Goal: Task Accomplishment & Management: Use online tool/utility

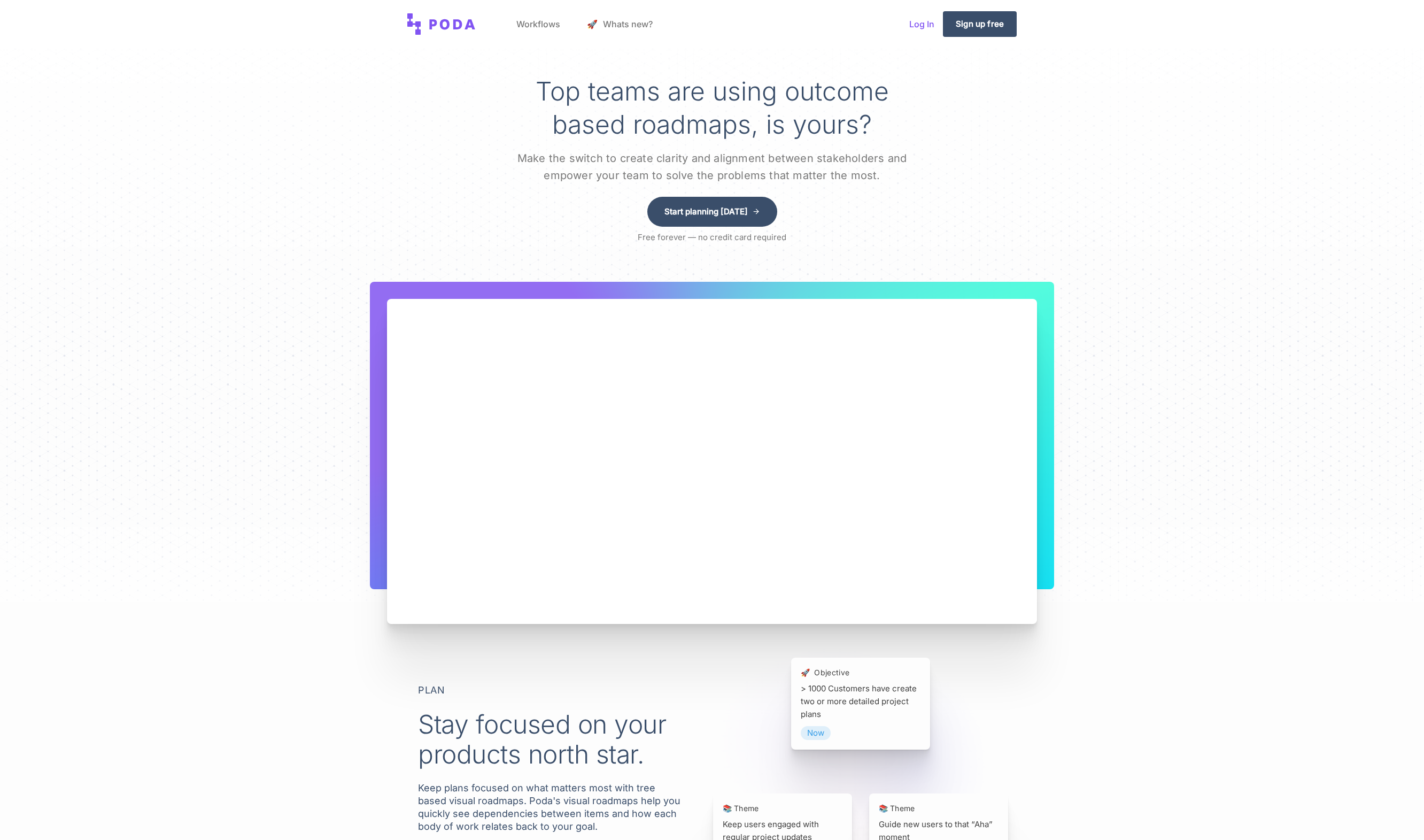
click at [921, 20] on link "Log In" at bounding box center [922, 24] width 42 height 41
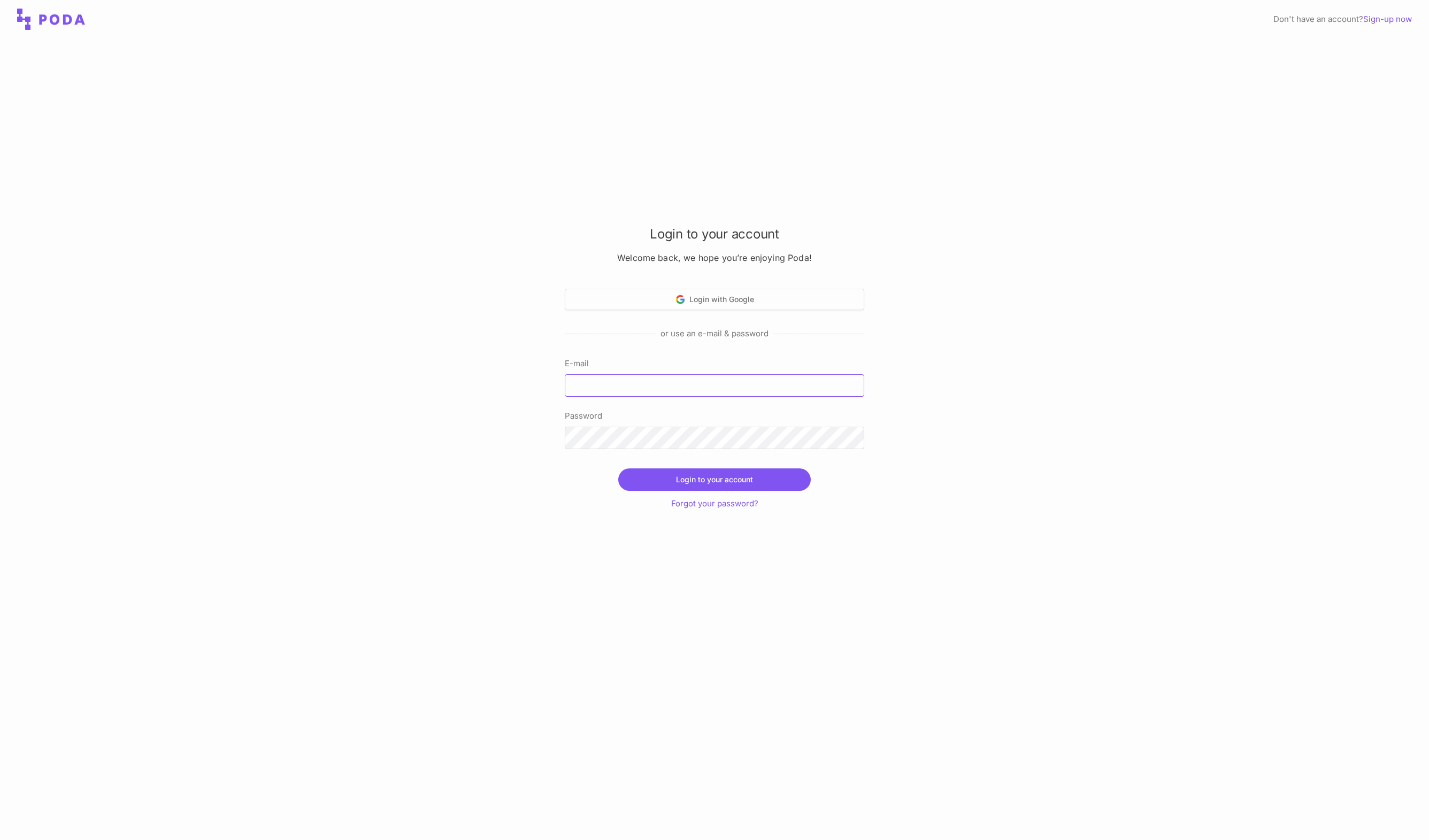
type input "[PERSON_NAME][EMAIL_ADDRESS][DOMAIN_NAME]"
click at [724, 483] on button "Login to your account" at bounding box center [714, 480] width 193 height 23
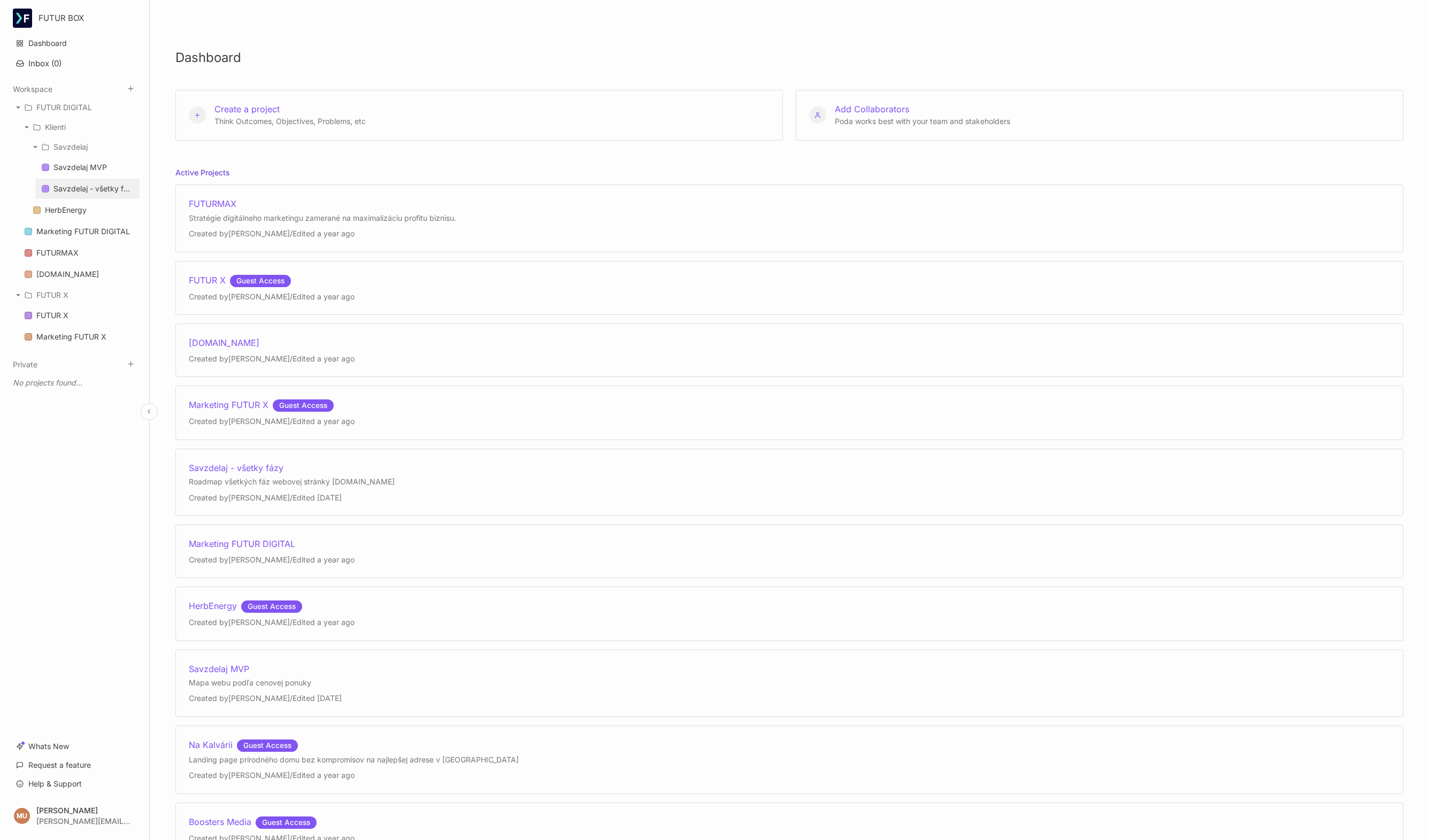
click at [77, 185] on div "Savzdelaj - všetky fázy" at bounding box center [93, 189] width 80 height 13
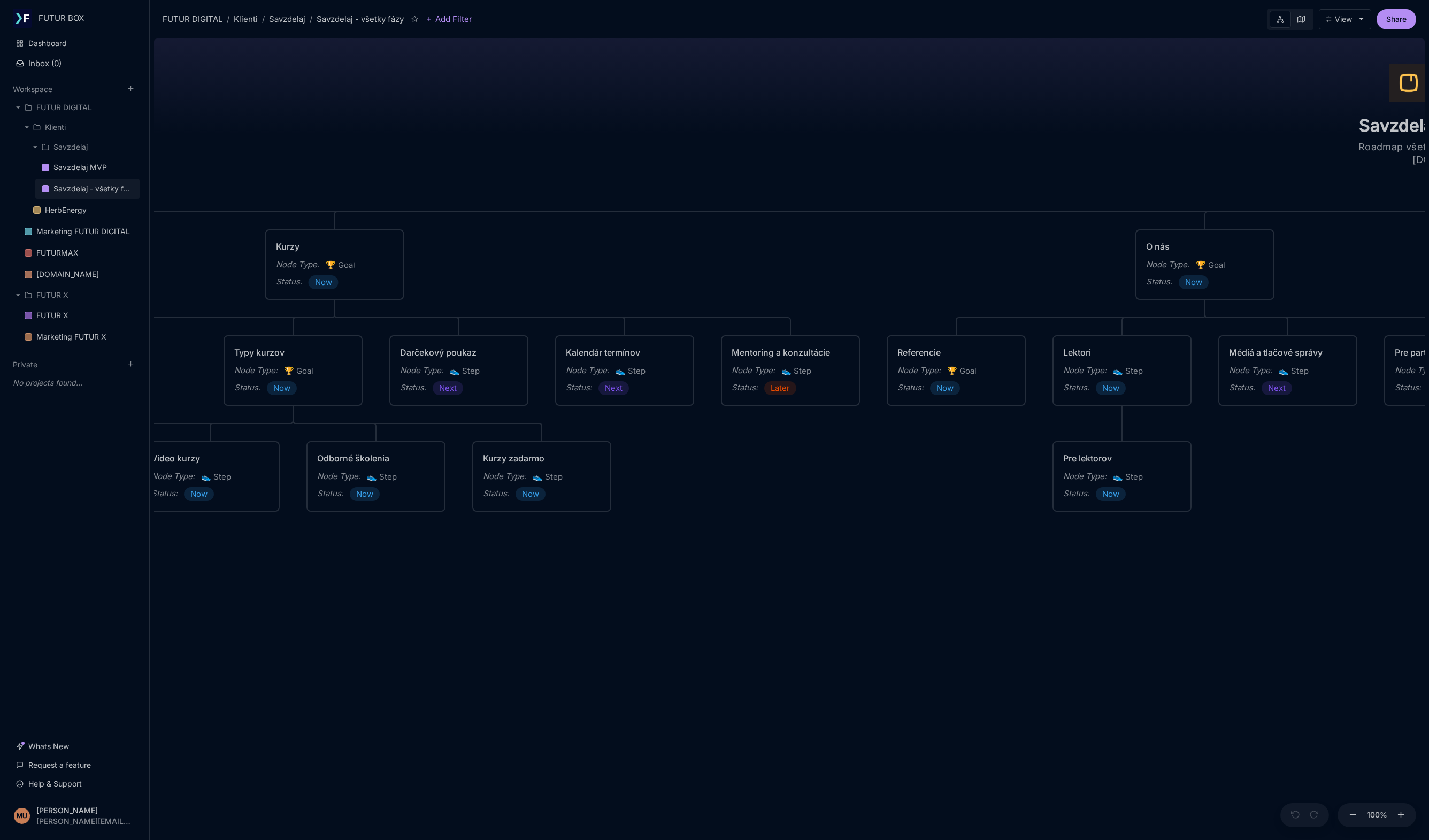
drag, startPoint x: 395, startPoint y: 262, endPoint x: 1188, endPoint y: 255, distance: 793.0
click at [1188, 255] on div "Savzdelaj - všetky fázy Roadmap všetkých fáz webovej stránky [DOMAIN_NAME] Hlav…" at bounding box center [789, 437] width 1270 height 805
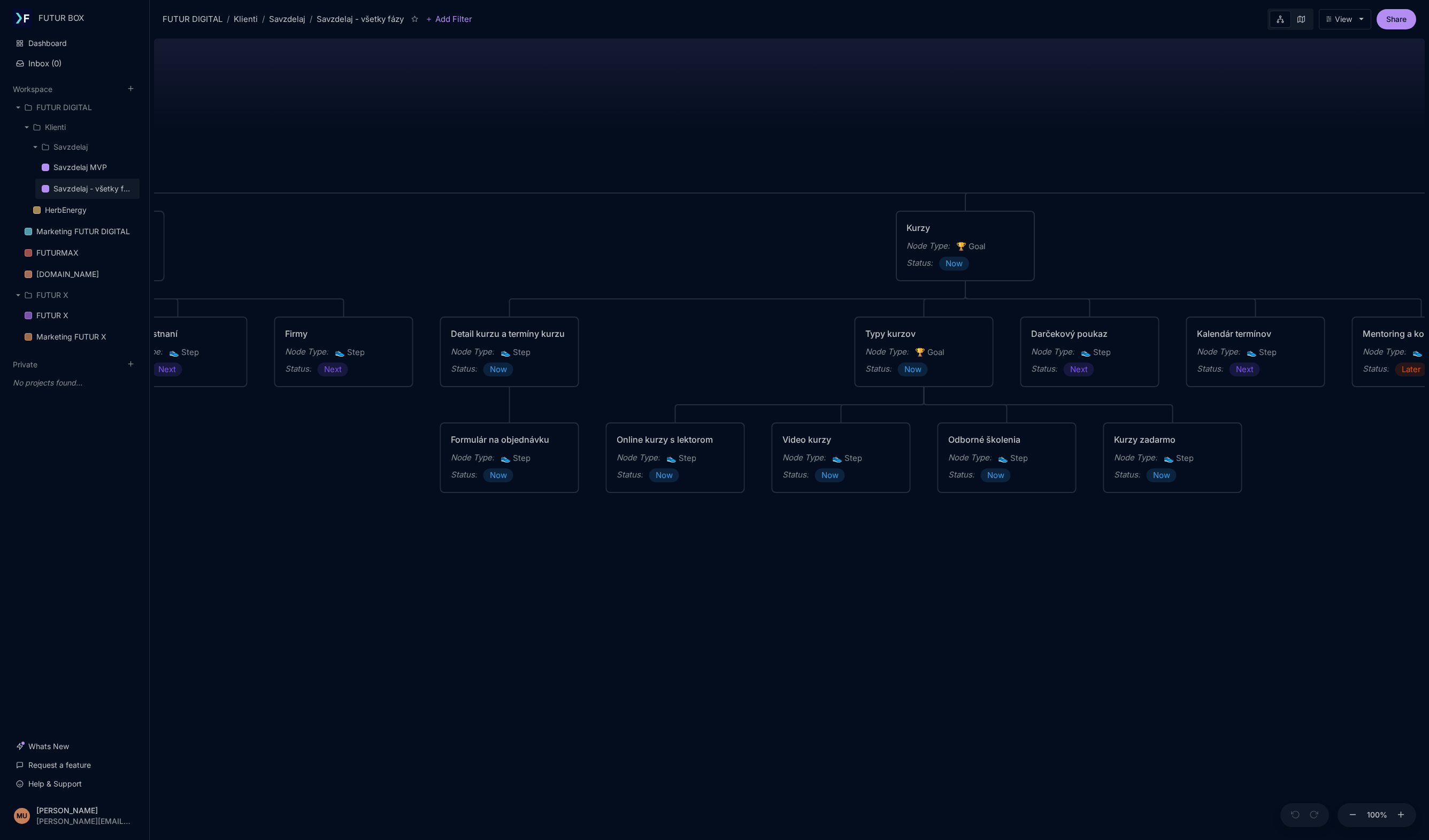
drag, startPoint x: 688, startPoint y: 262, endPoint x: 1189, endPoint y: 274, distance: 501.1
click at [1189, 274] on div "Savzdelaj - všetky fázy Roadmap všetkých fáz webovej stránky [DOMAIN_NAME] Hlav…" at bounding box center [789, 437] width 1270 height 805
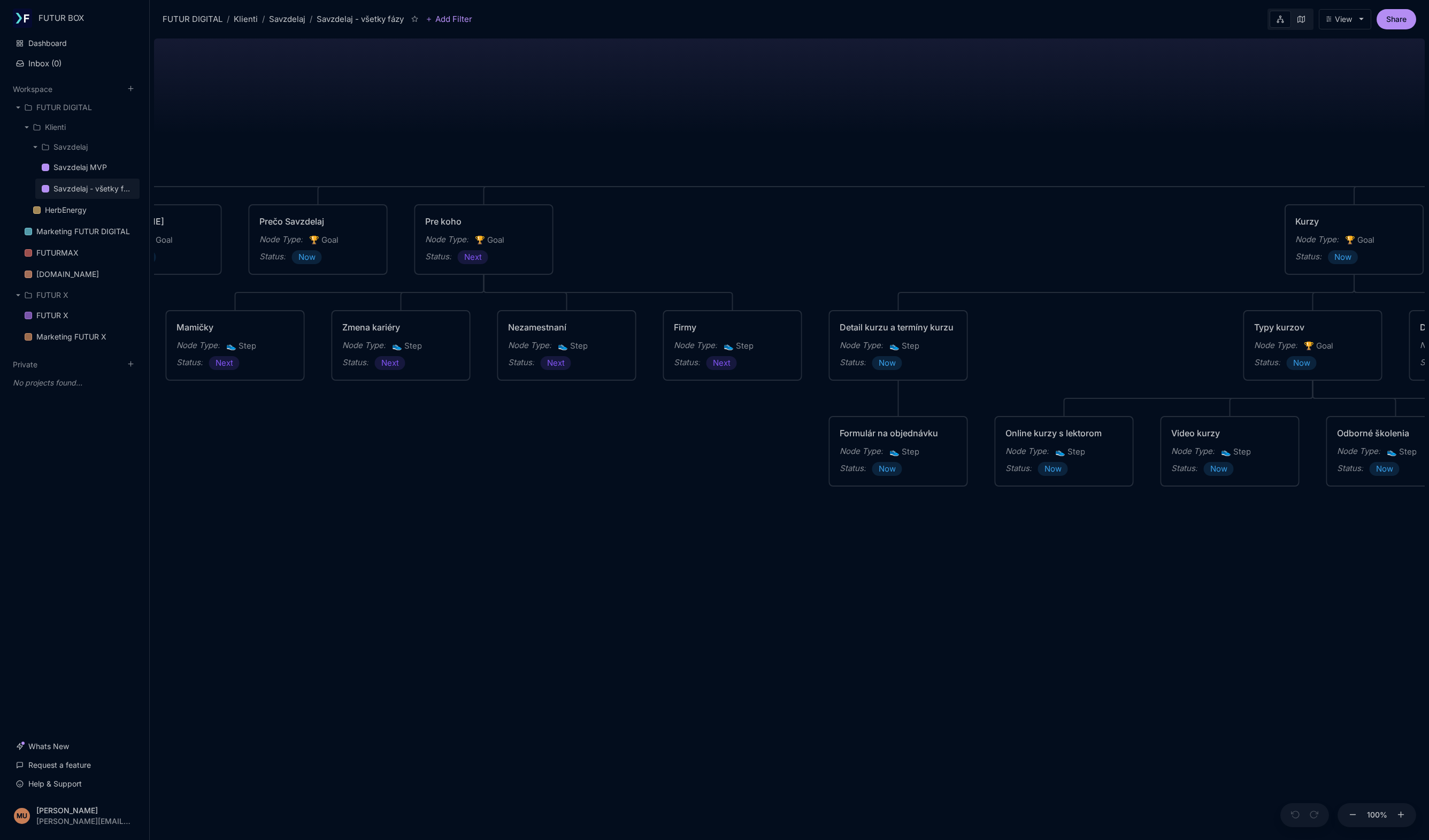
drag, startPoint x: 448, startPoint y: 250, endPoint x: 836, endPoint y: 243, distance: 388.1
click at [836, 243] on div "Savzdelaj - všetky fázy Roadmap všetkých fáz webovej stránky [DOMAIN_NAME] Hlav…" at bounding box center [789, 437] width 1270 height 805
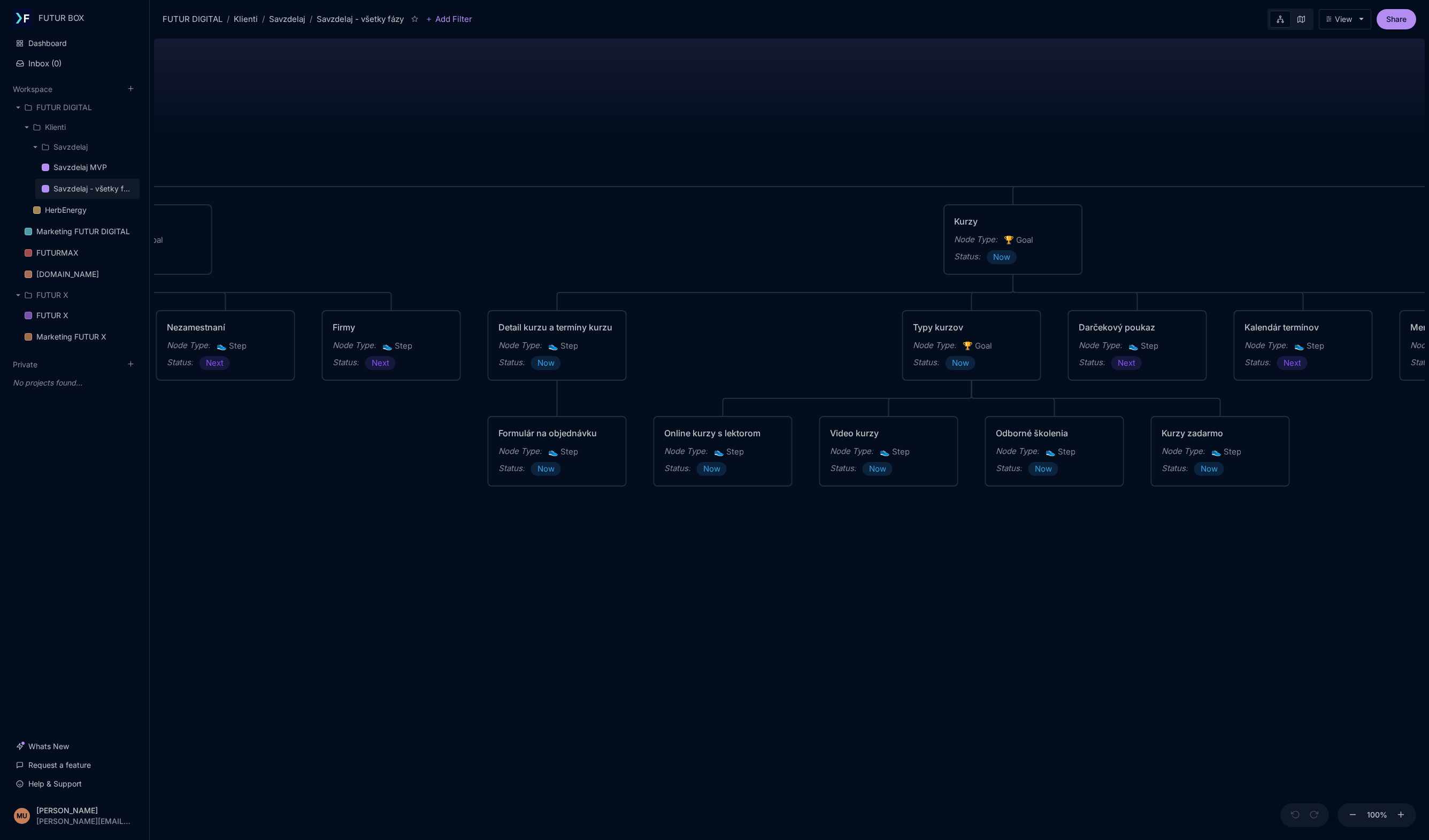
drag, startPoint x: 853, startPoint y: 250, endPoint x: 782, endPoint y: 247, distance: 71.1
click at [782, 247] on div "Savzdelaj - všetky fázy Roadmap všetkých fáz webovej stránky [DOMAIN_NAME] Hlav…" at bounding box center [789, 437] width 1270 height 805
drag, startPoint x: 1207, startPoint y: 231, endPoint x: 606, endPoint y: 230, distance: 601.0
click at [606, 230] on div "Savzdelaj - všetky fázy Roadmap všetkých fáz webovej stránky [DOMAIN_NAME] Hlav…" at bounding box center [789, 437] width 1270 height 805
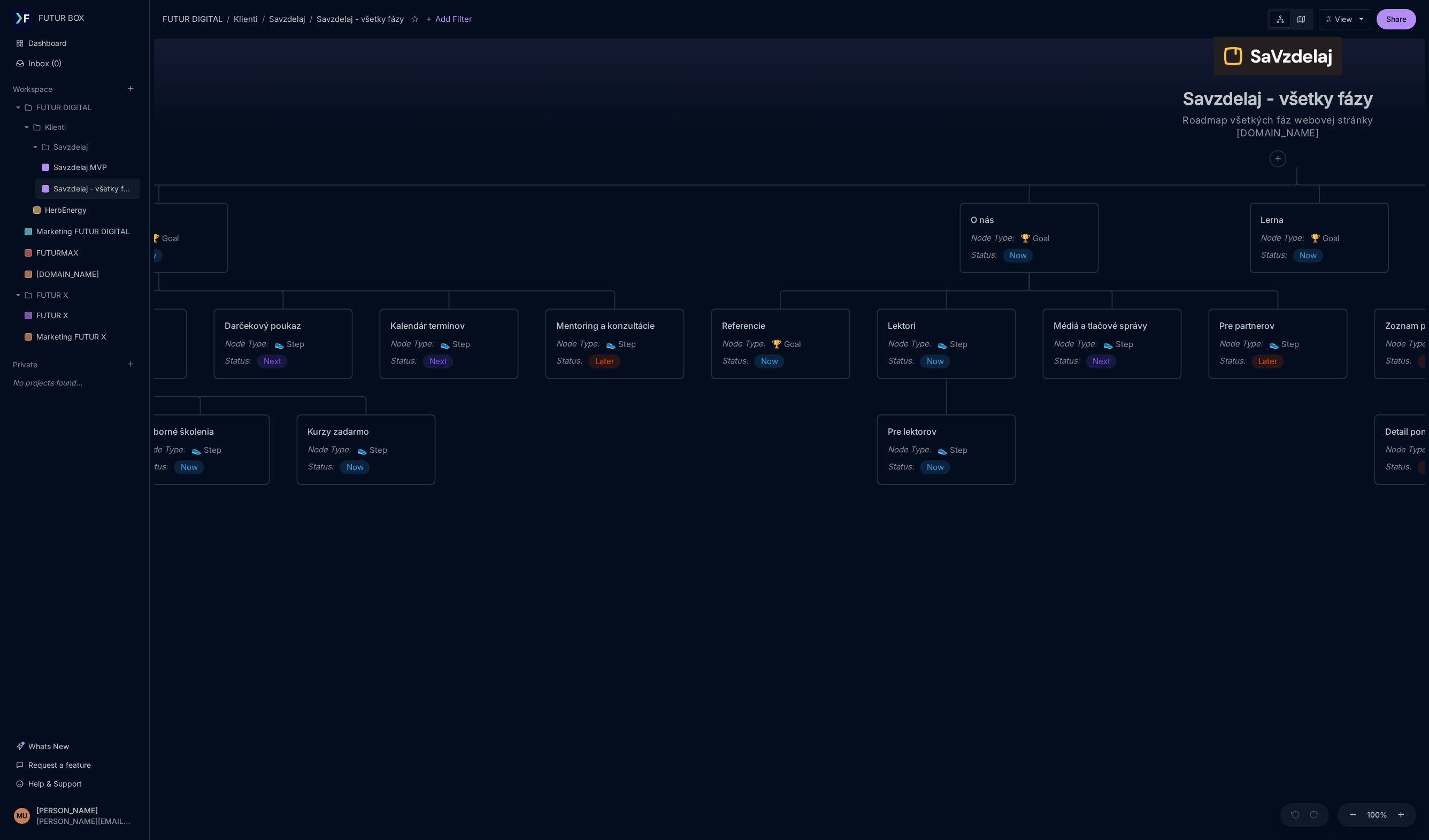
drag, startPoint x: 822, startPoint y: 222, endPoint x: 644, endPoint y: 223, distance: 178.0
click at [640, 223] on div "Savzdelaj - všetky fázy Roadmap všetkých fáz webovej stránky [DOMAIN_NAME] Hlav…" at bounding box center [789, 437] width 1270 height 805
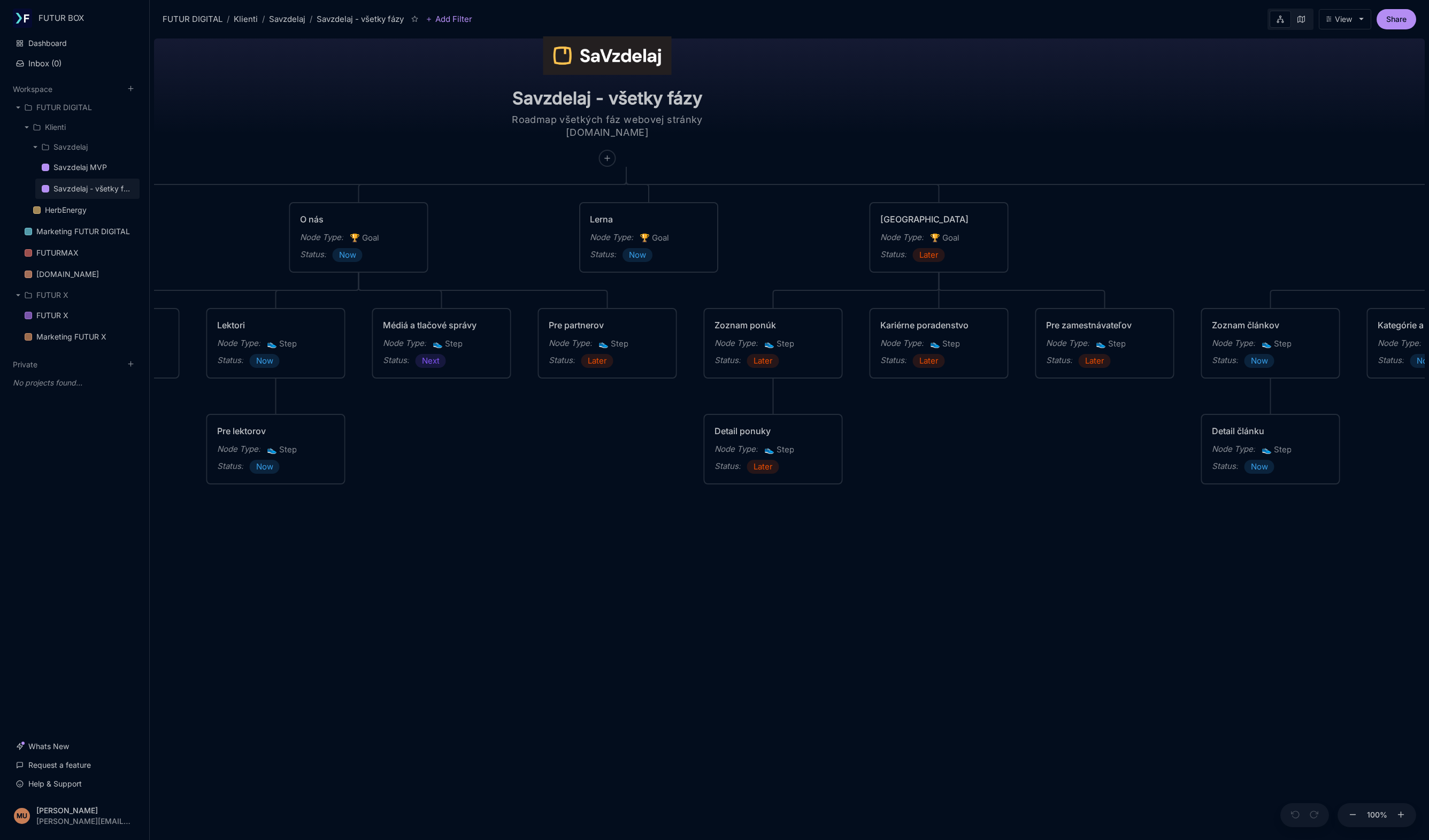
drag, startPoint x: 1254, startPoint y: 223, endPoint x: 765, endPoint y: 223, distance: 489.0
click at [765, 223] on div "Savzdelaj - všetky fázy Roadmap všetkých fáz webovej stránky [DOMAIN_NAME] Hlav…" at bounding box center [789, 437] width 1270 height 805
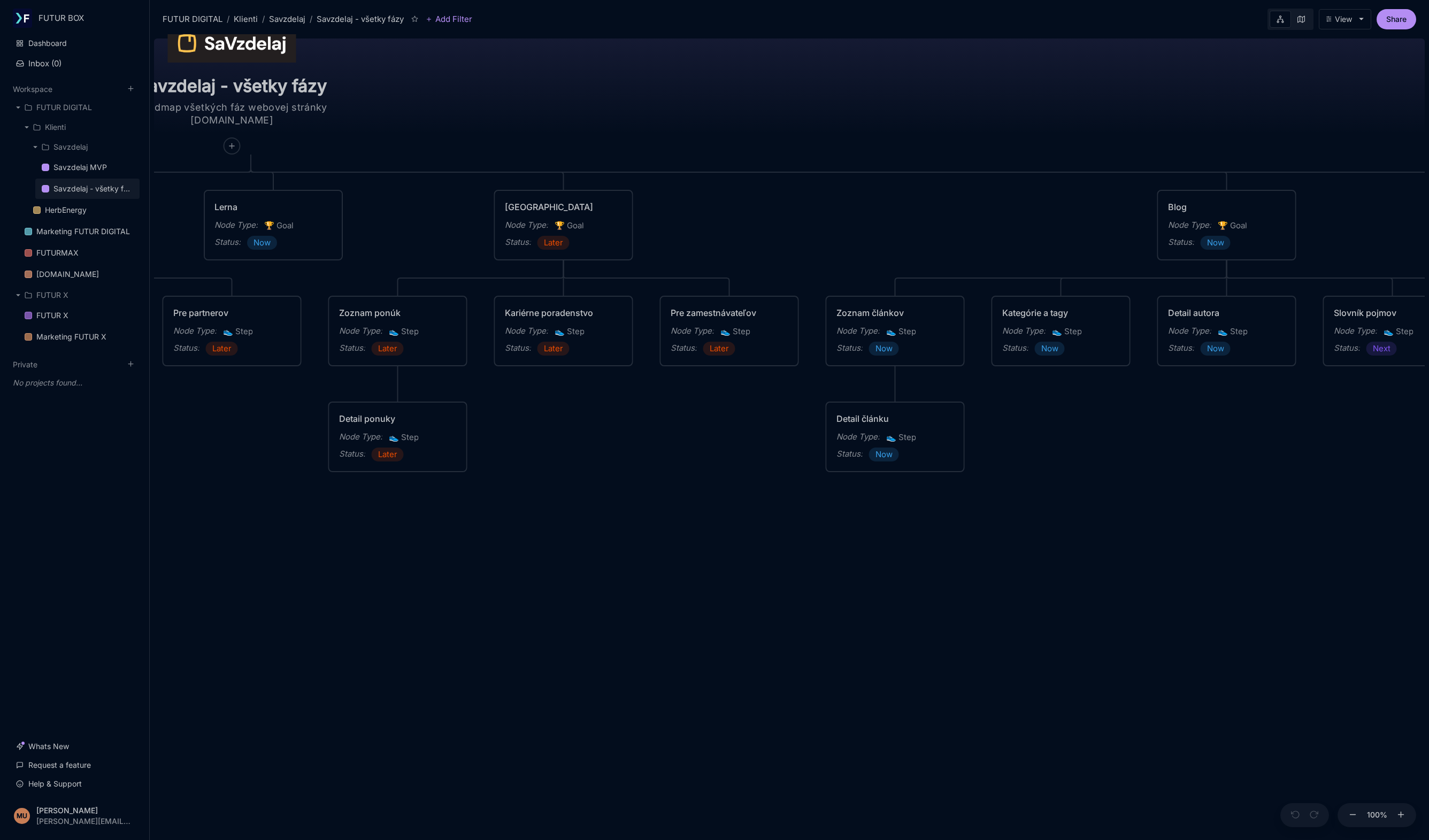
drag, startPoint x: 1113, startPoint y: 264, endPoint x: 851, endPoint y: 251, distance: 262.3
click at [851, 251] on div "Savzdelaj - všetky fázy Roadmap všetkých fáz webovej stránky [DOMAIN_NAME] Hlav…" at bounding box center [789, 437] width 1270 height 805
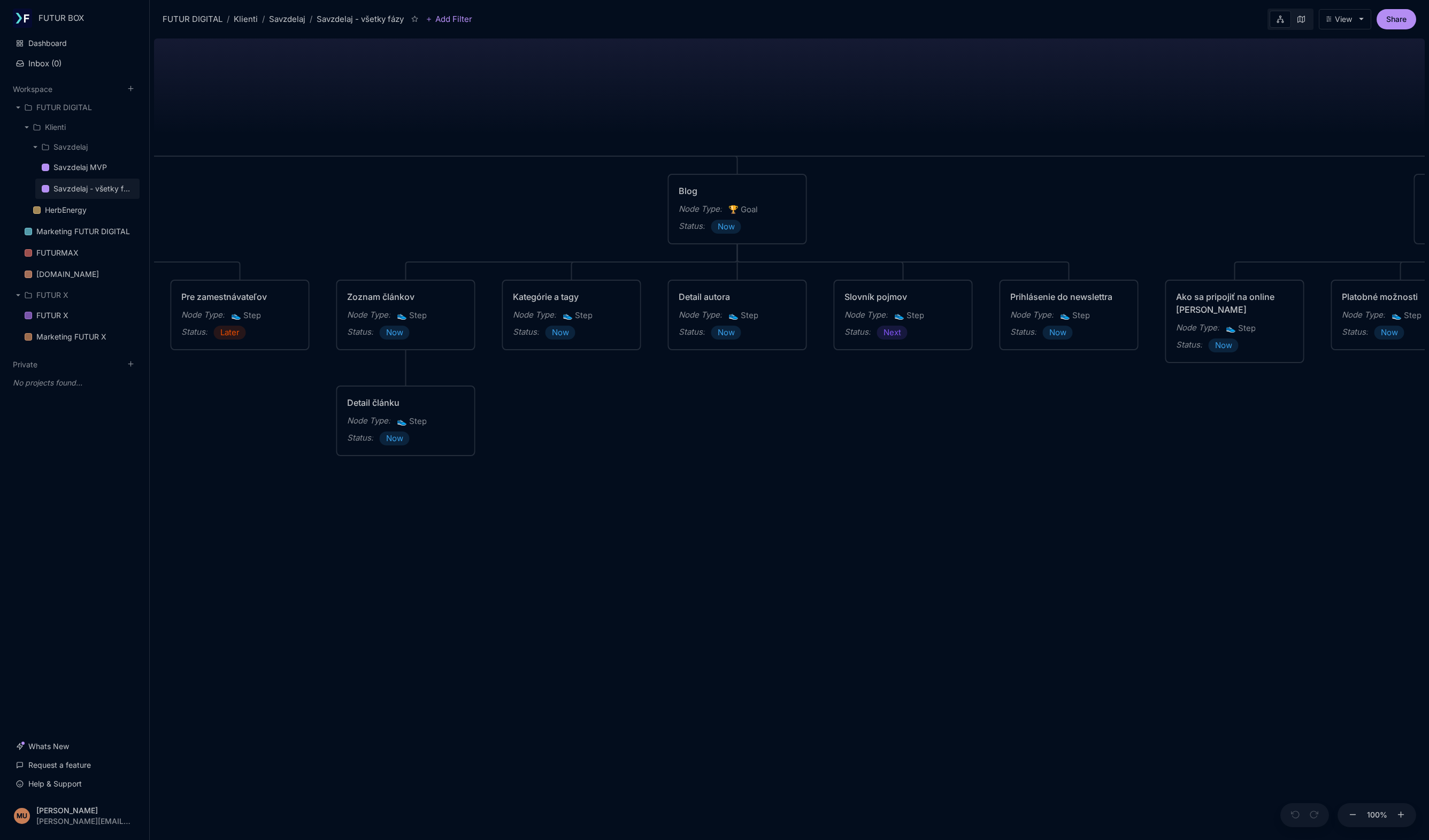
drag, startPoint x: 1334, startPoint y: 233, endPoint x: 845, endPoint y: 218, distance: 489.2
click at [845, 218] on div "Savzdelaj - všetky fázy Roadmap všetkých fáz webovej stránky [DOMAIN_NAME] Hlav…" at bounding box center [789, 437] width 1270 height 805
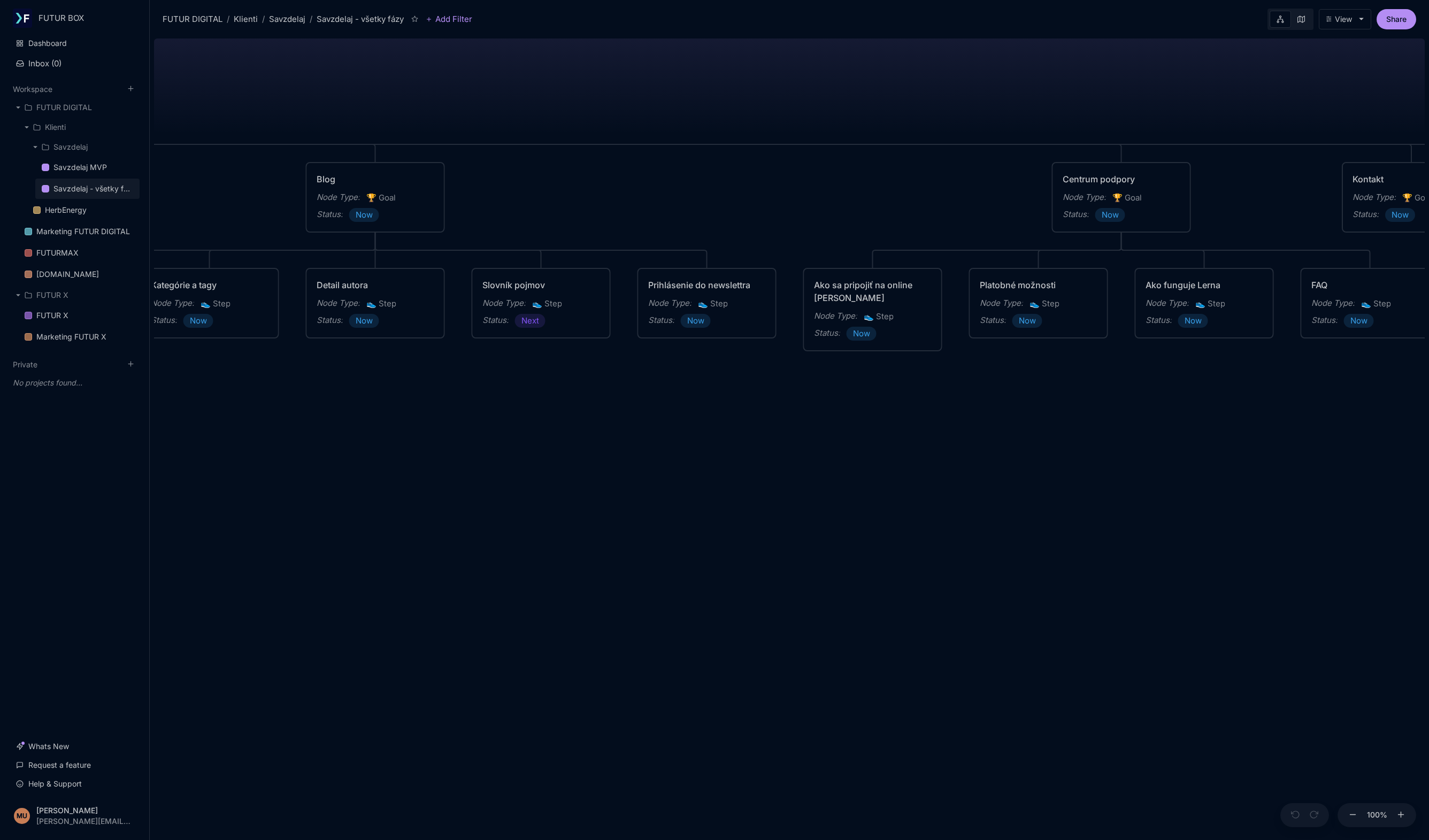
drag, startPoint x: 1178, startPoint y: 226, endPoint x: 824, endPoint y: 214, distance: 354.2
click at [824, 214] on div "Savzdelaj - všetky fázy Roadmap všetkých fáz webovej stránky [DOMAIN_NAME] Hlav…" at bounding box center [789, 437] width 1270 height 805
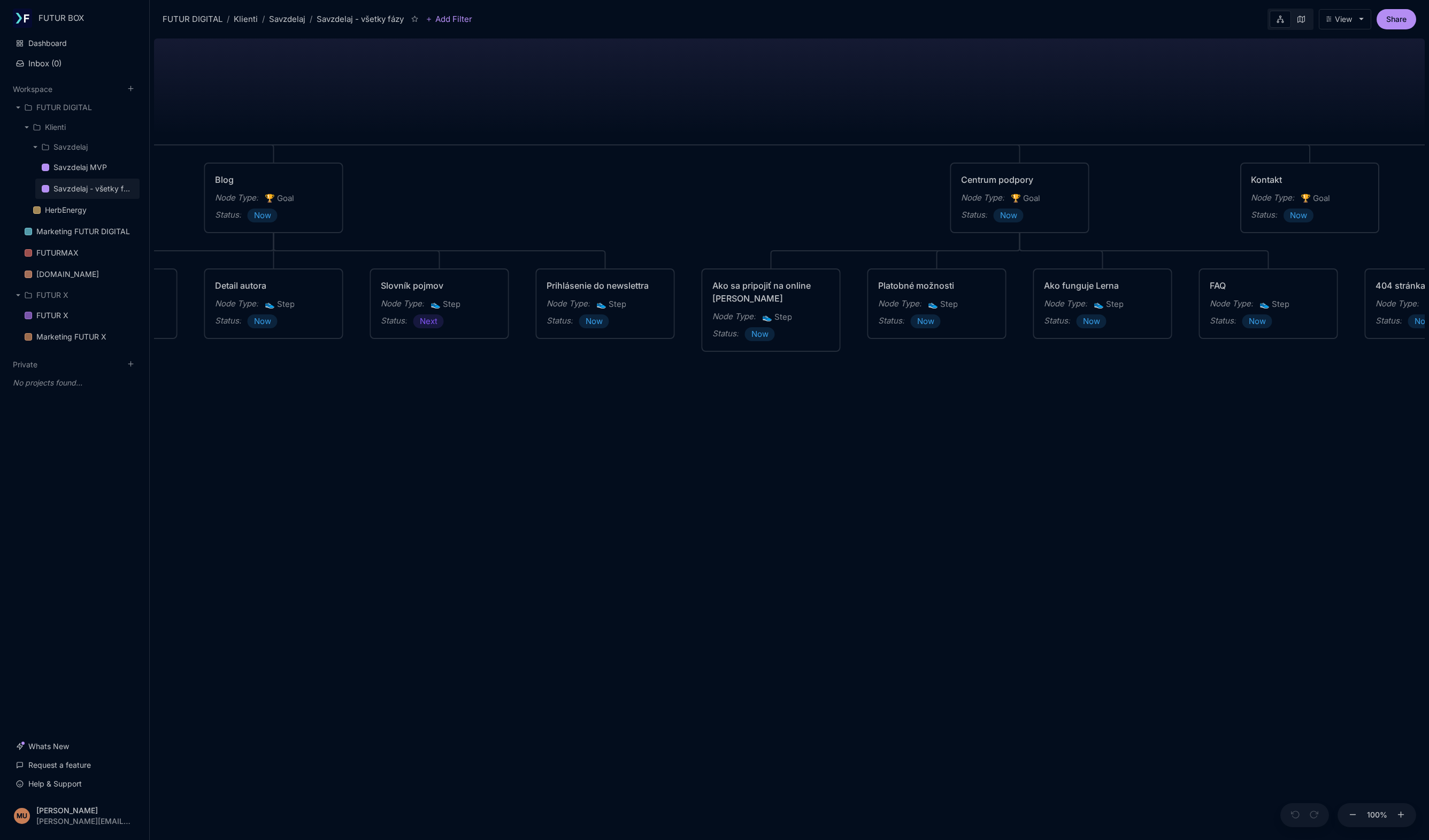
drag, startPoint x: 1231, startPoint y: 195, endPoint x: 1133, endPoint y: 195, distance: 98.0
click at [1134, 195] on div "Savzdelaj - všetky fázy Roadmap všetkých fáz webovej stránky [DOMAIN_NAME] Hlav…" at bounding box center [789, 437] width 1270 height 805
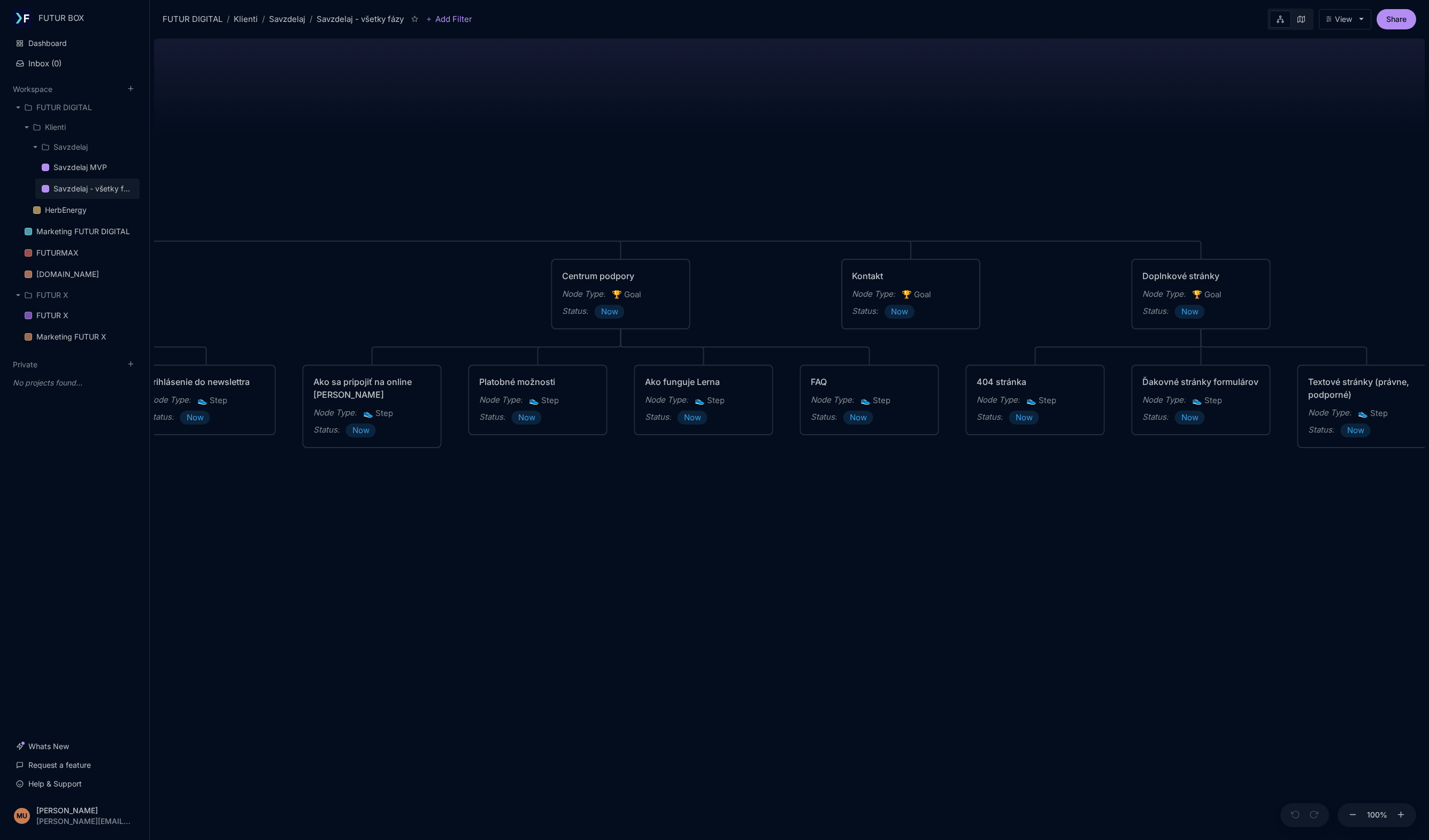
drag, startPoint x: 1174, startPoint y: 208, endPoint x: 803, endPoint y: 299, distance: 382.0
click at [800, 302] on div "Savzdelaj - všetky fázy Roadmap všetkých fáz webovej stránky [DOMAIN_NAME] Hlav…" at bounding box center [789, 437] width 1270 height 805
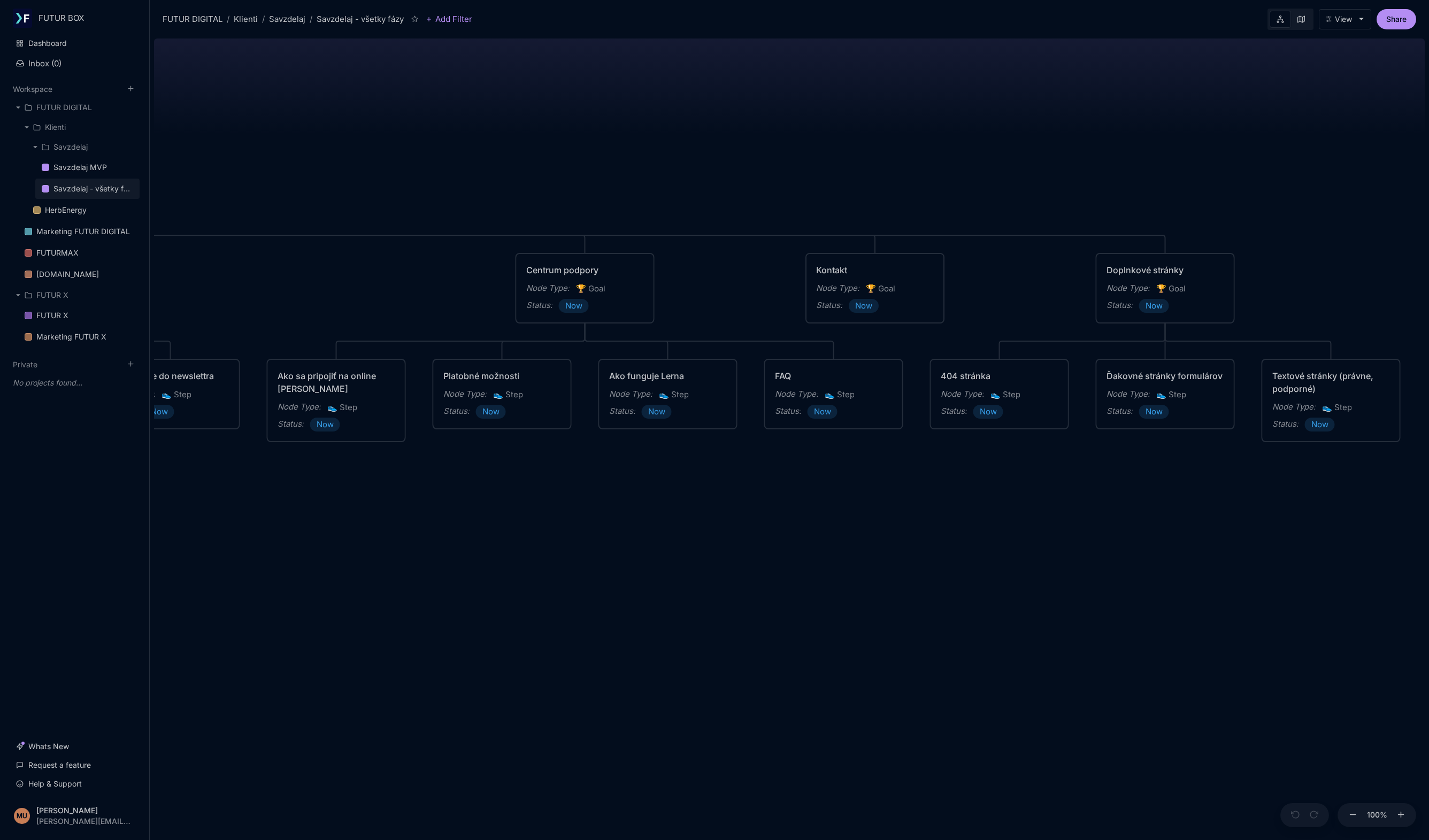
drag, startPoint x: 1254, startPoint y: 286, endPoint x: 1226, endPoint y: 245, distance: 49.6
click at [1245, 284] on div "Savzdelaj - všetky fázy Roadmap všetkých fáz webovej stránky [DOMAIN_NAME] Hlav…" at bounding box center [789, 437] width 1270 height 805
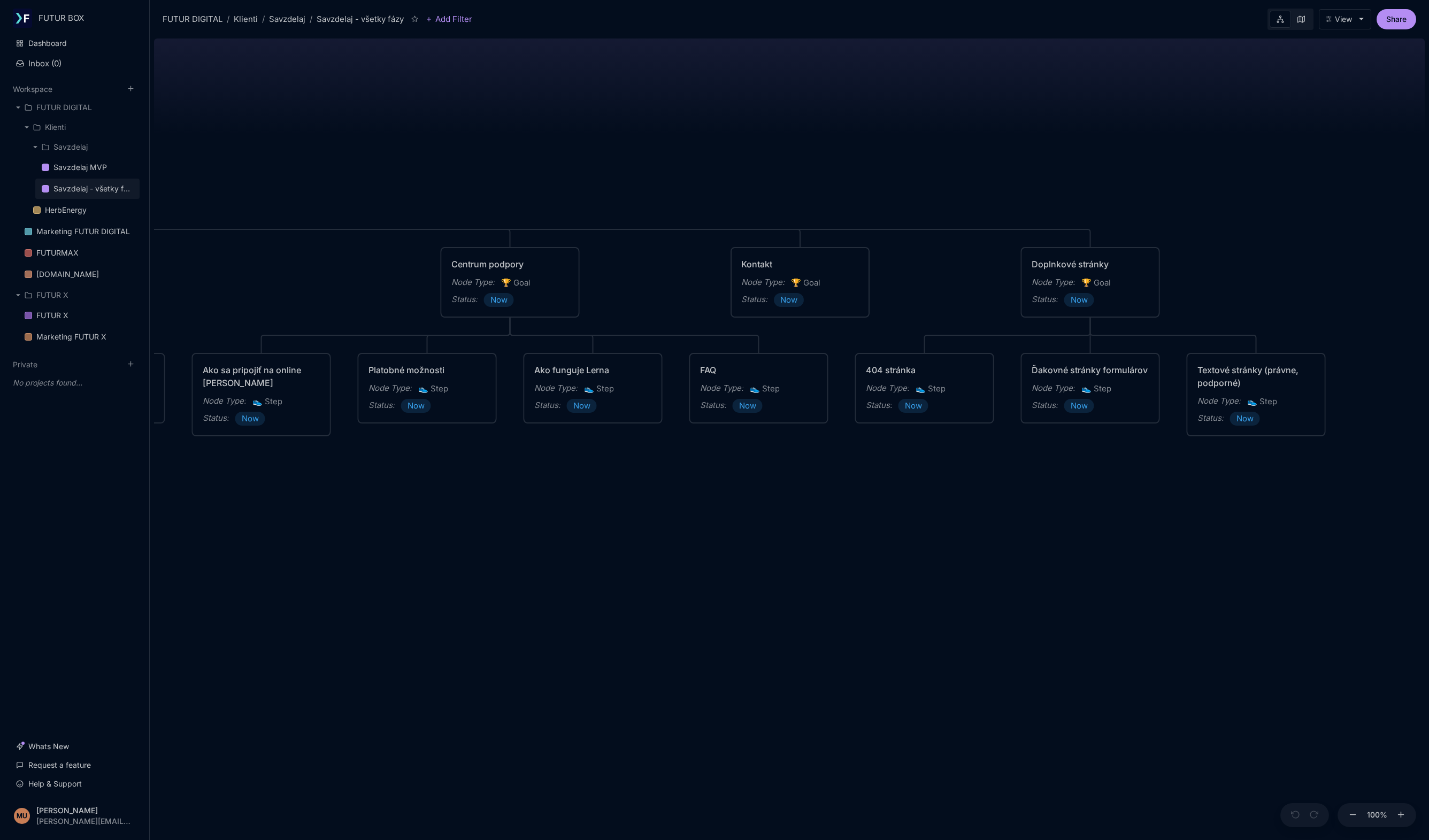
drag, startPoint x: 1259, startPoint y: 253, endPoint x: 1184, endPoint y: 247, distance: 75.2
click at [1184, 247] on div "Savzdelaj - všetky fázy Roadmap všetkých fáz webovej stránky [DOMAIN_NAME] Hlav…" at bounding box center [789, 437] width 1270 height 805
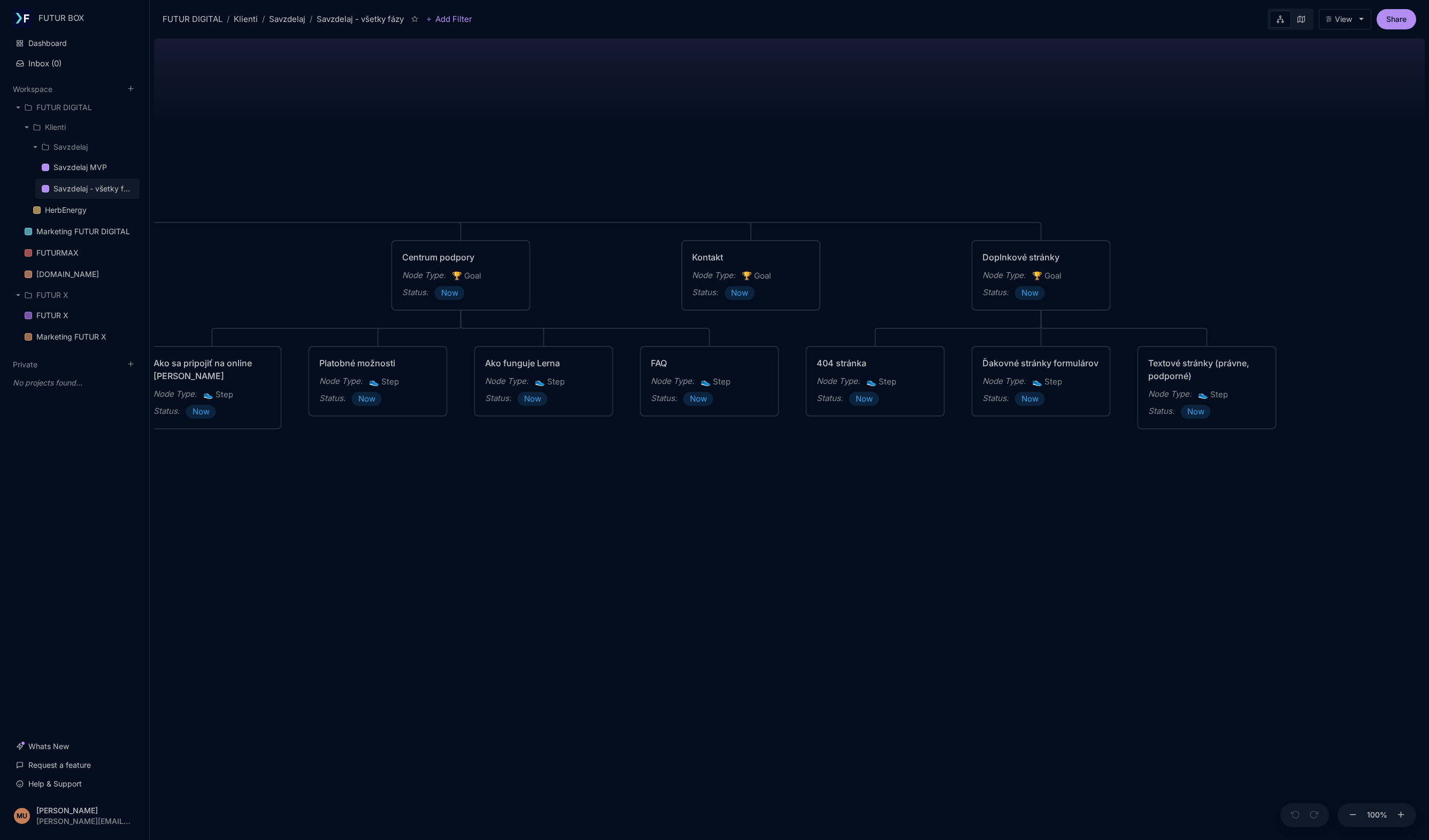
drag, startPoint x: 888, startPoint y: 504, endPoint x: 834, endPoint y: 496, distance: 54.6
click at [836, 496] on div "Savzdelaj - všetky fázy Roadmap všetkých fáz webovej stránky [DOMAIN_NAME] Hlav…" at bounding box center [789, 437] width 1270 height 805
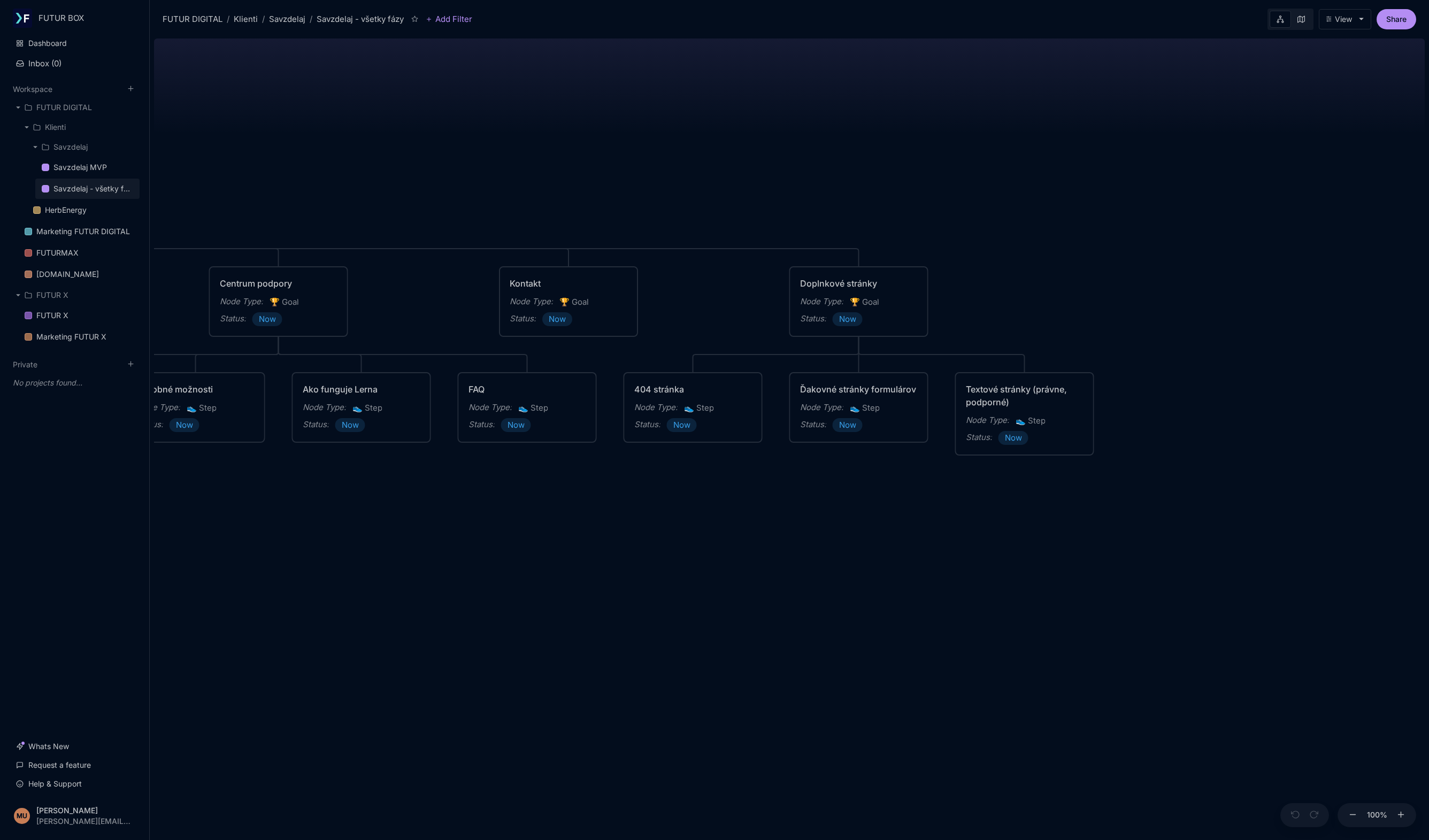
drag, startPoint x: 1028, startPoint y: 182, endPoint x: 836, endPoint y: 216, distance: 195.0
click at [836, 216] on div "Savzdelaj - všetky fázy Roadmap všetkých fáz webovej stránky [DOMAIN_NAME] Hlav…" at bounding box center [789, 437] width 1270 height 805
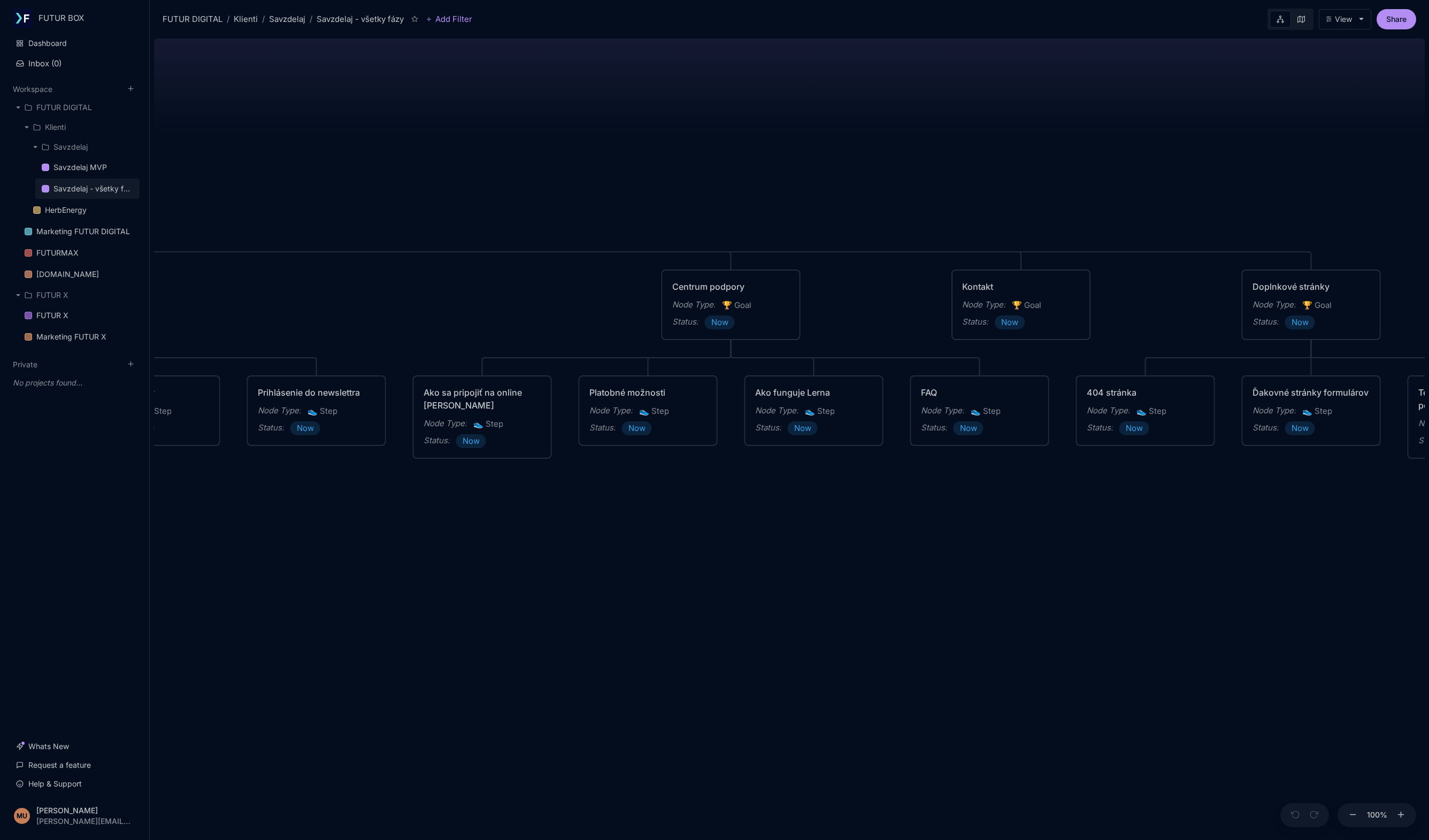
drag, startPoint x: 569, startPoint y: 186, endPoint x: 1047, endPoint y: 182, distance: 478.0
click at [1047, 182] on div "Savzdelaj - všetky fázy Roadmap všetkých fáz webovej stránky [DOMAIN_NAME] Hlav…" at bounding box center [789, 437] width 1270 height 805
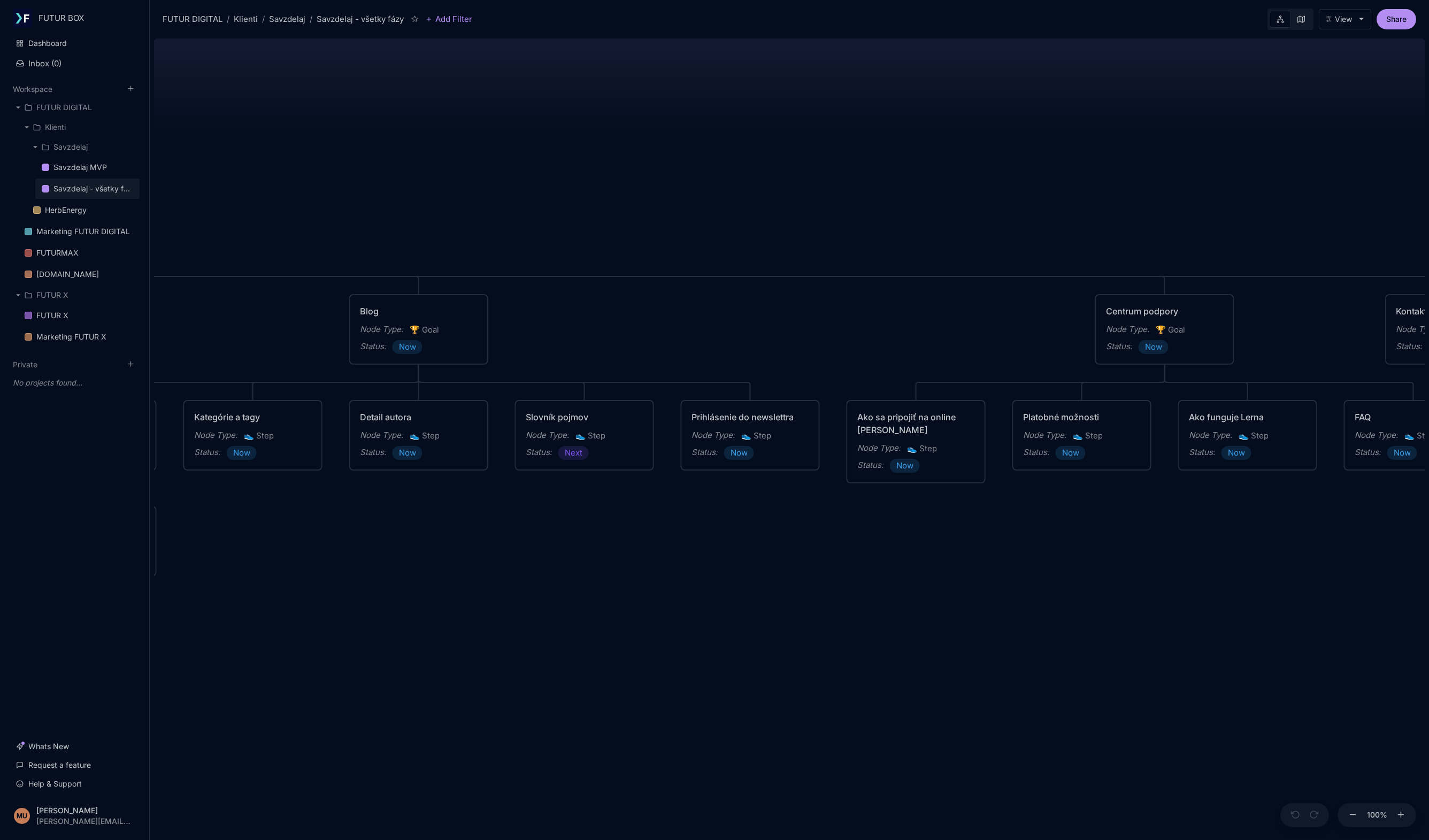
drag, startPoint x: 567, startPoint y: 203, endPoint x: 489, endPoint y: 210, distance: 78.3
click at [974, 226] on div "Savzdelaj - všetky fázy Roadmap všetkých fáz webovej stránky [DOMAIN_NAME] Hlav…" at bounding box center [789, 437] width 1270 height 805
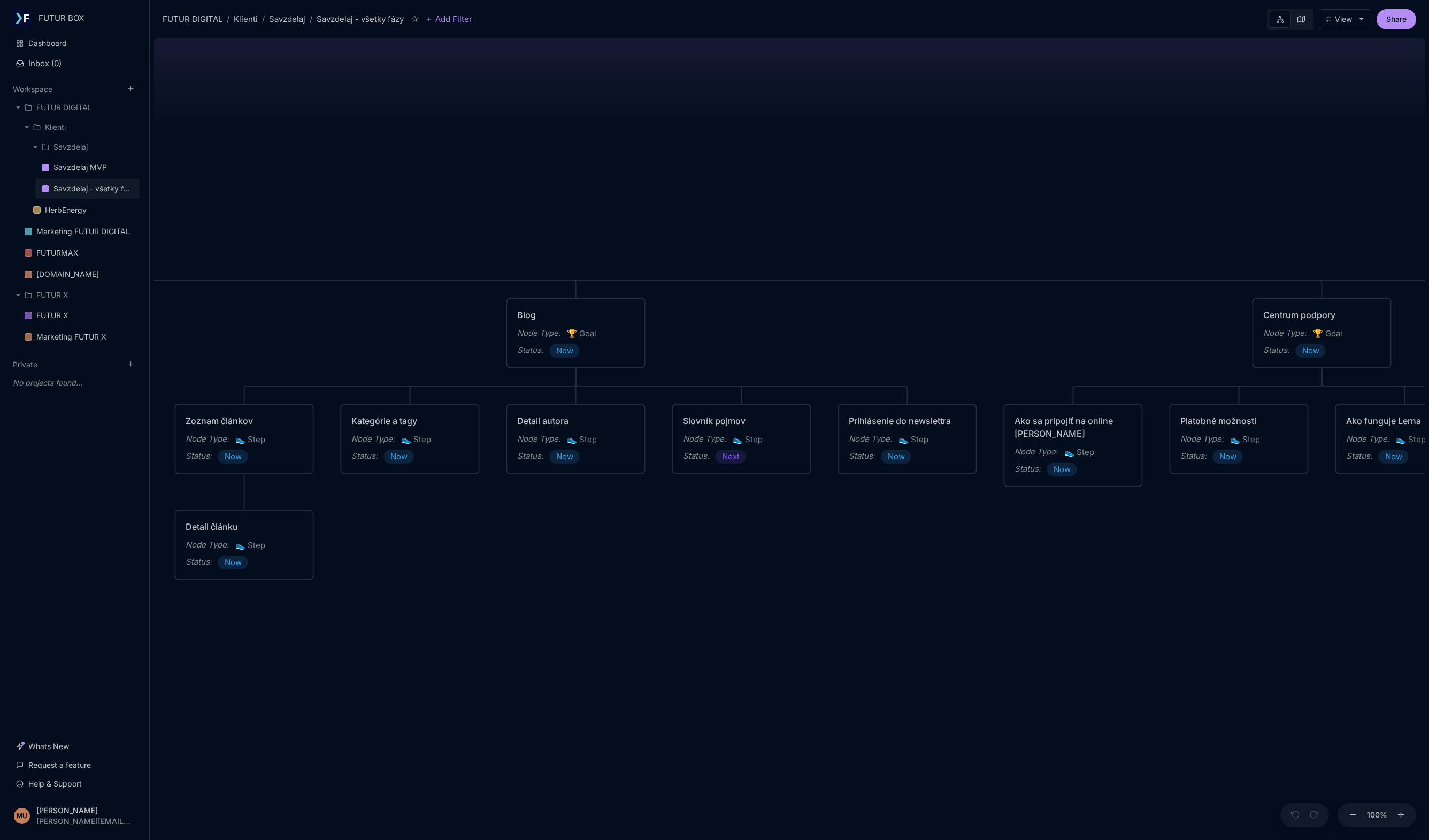
drag, startPoint x: 307, startPoint y: 200, endPoint x: 899, endPoint y: 233, distance: 592.9
click at [903, 233] on div "Savzdelaj - všetky fázy Roadmap všetkých fáz webovej stránky [DOMAIN_NAME] Hlav…" at bounding box center [789, 437] width 1270 height 805
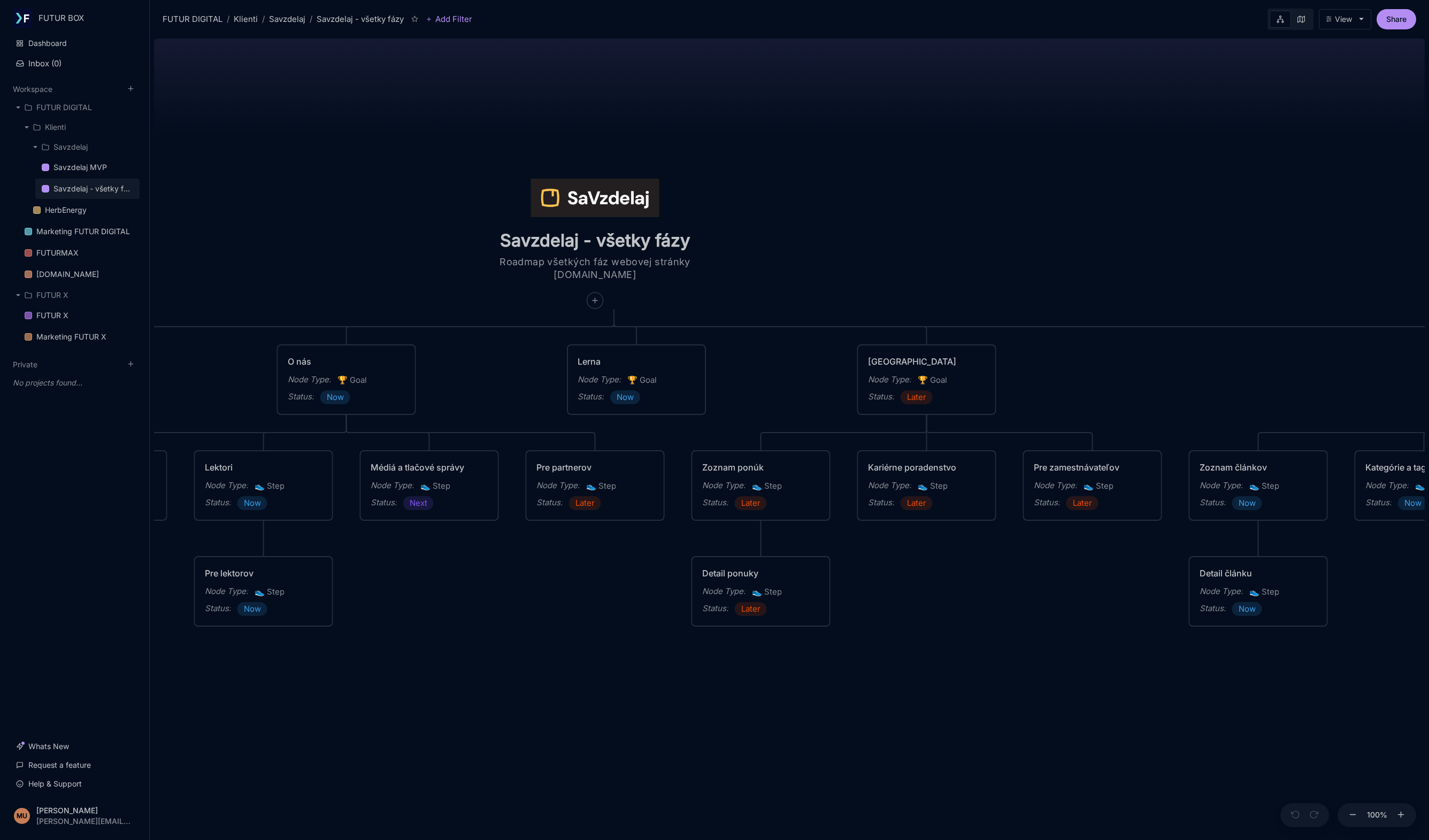
drag, startPoint x: 440, startPoint y: 235, endPoint x: 1018, endPoint y: 252, distance: 578.2
click at [1018, 252] on div "Savzdelaj - všetky fázy Roadmap všetkých fáz webovej stránky [DOMAIN_NAME] Hlav…" at bounding box center [789, 437] width 1270 height 805
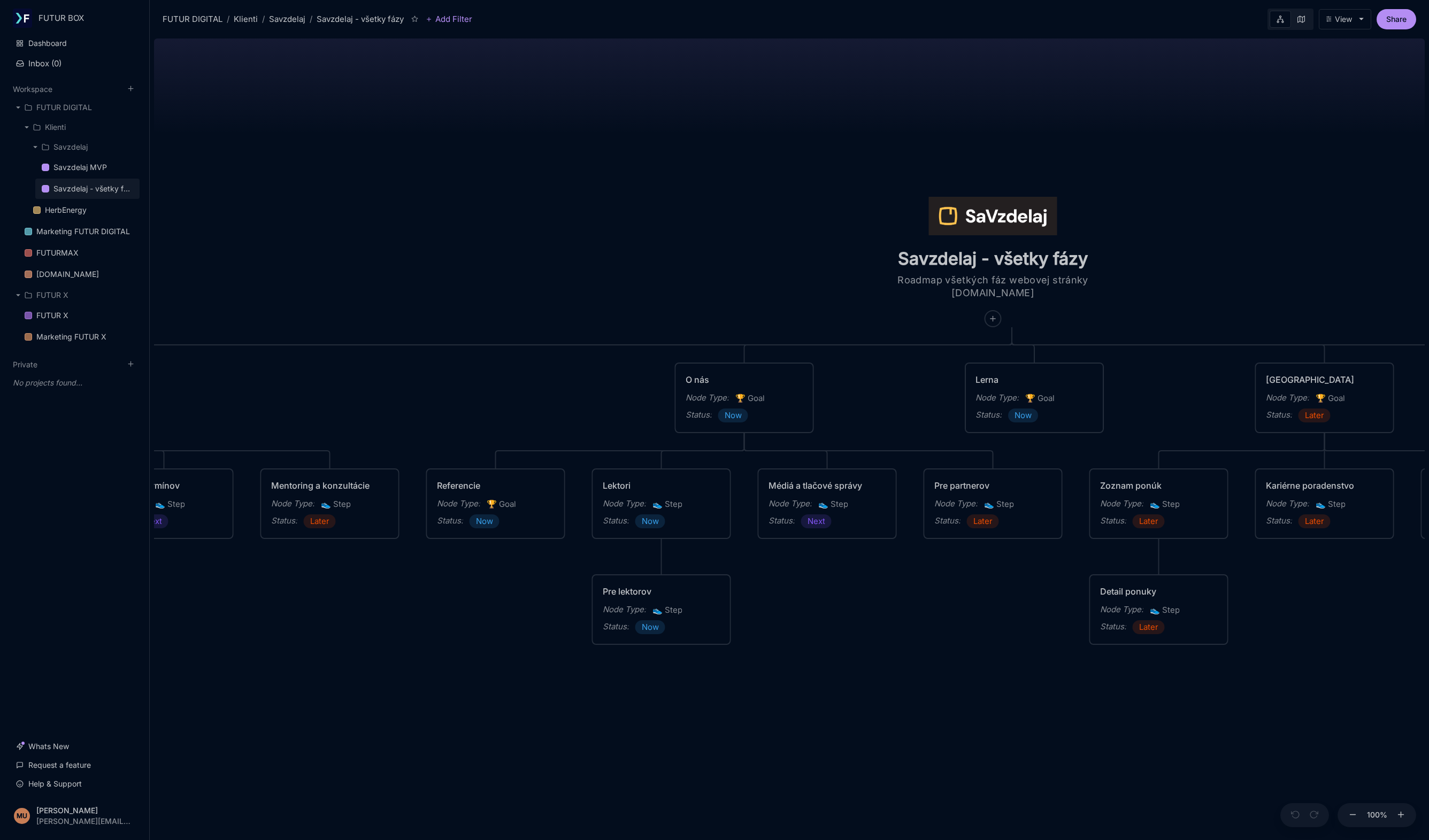
drag, startPoint x: 370, startPoint y: 225, endPoint x: 791, endPoint y: 247, distance: 421.6
click at [791, 247] on div "Savzdelaj - všetky fázy Roadmap všetkých fáz webovej stránky [DOMAIN_NAME] Hlav…" at bounding box center [789, 437] width 1270 height 805
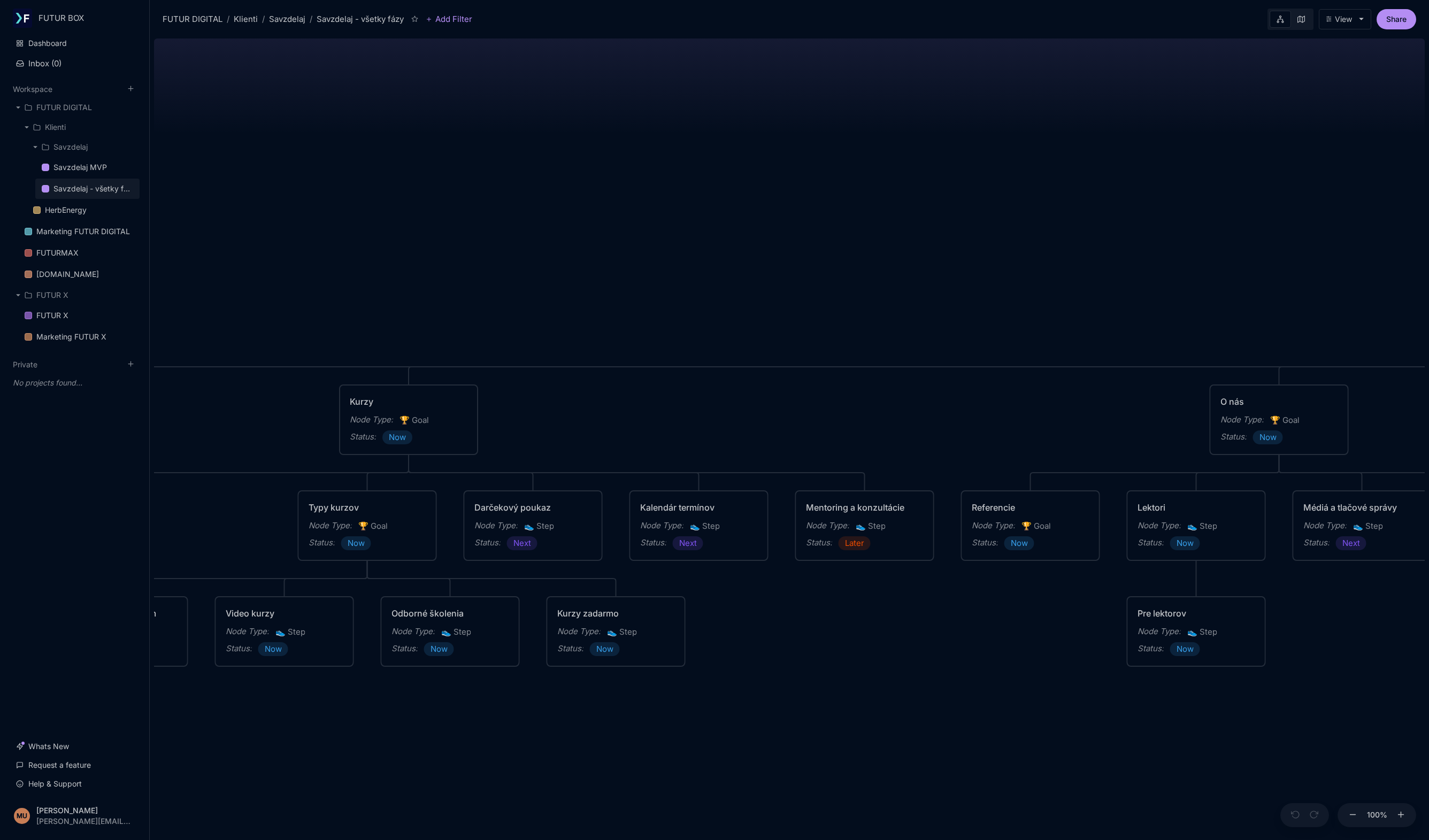
drag, startPoint x: 455, startPoint y: 279, endPoint x: 967, endPoint y: 298, distance: 512.4
click at [967, 298] on div "Savzdelaj - všetky fázy Roadmap všetkých fáz webovej stránky [DOMAIN_NAME] Hlav…" at bounding box center [789, 437] width 1270 height 805
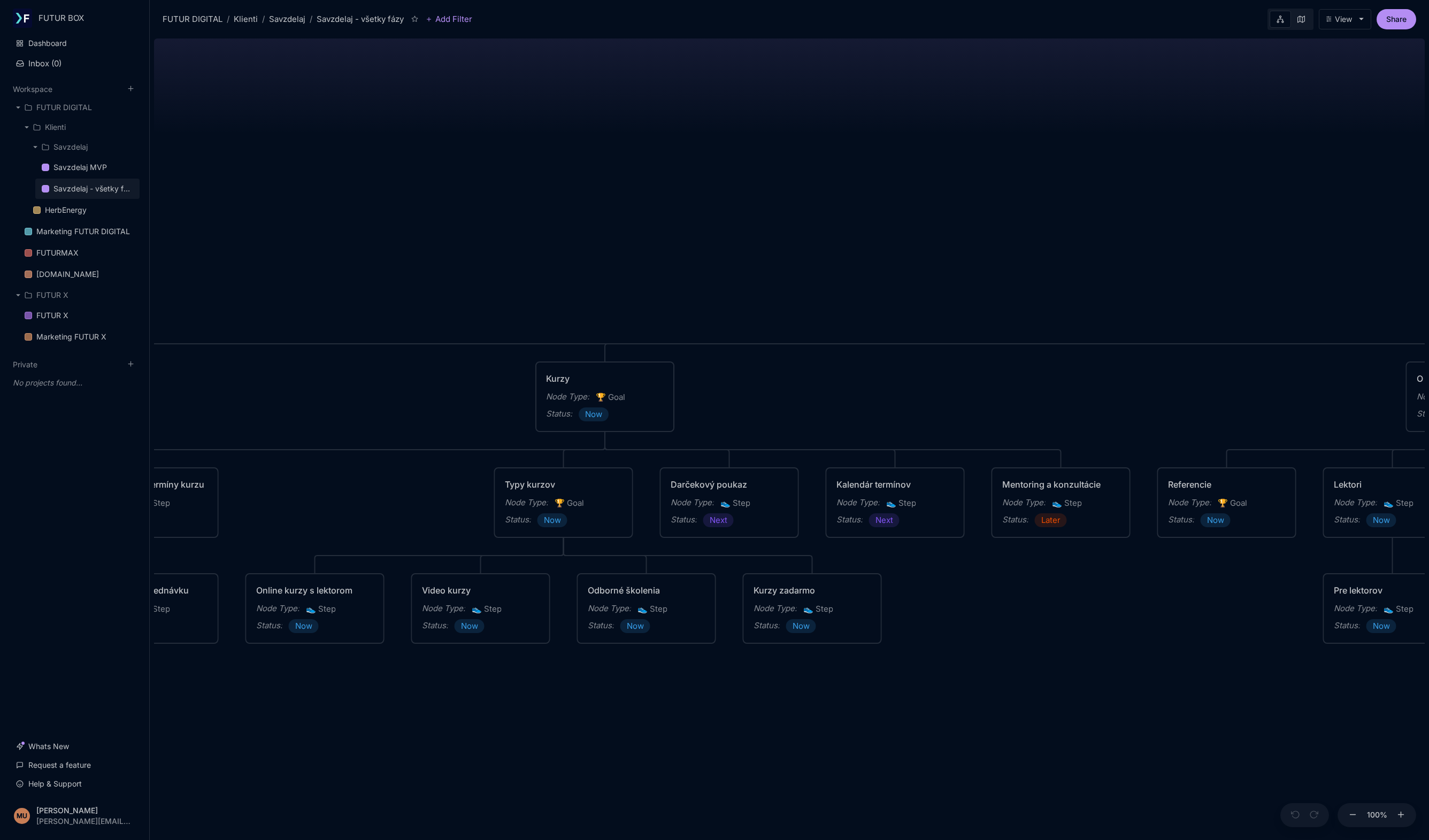
drag, startPoint x: 500, startPoint y: 286, endPoint x: 1072, endPoint y: 245, distance: 573.5
click at [1072, 245] on div "Savzdelaj - všetky fázy Roadmap všetkých fáz webovej stránky [DOMAIN_NAME] Hlav…" at bounding box center [789, 437] width 1270 height 805
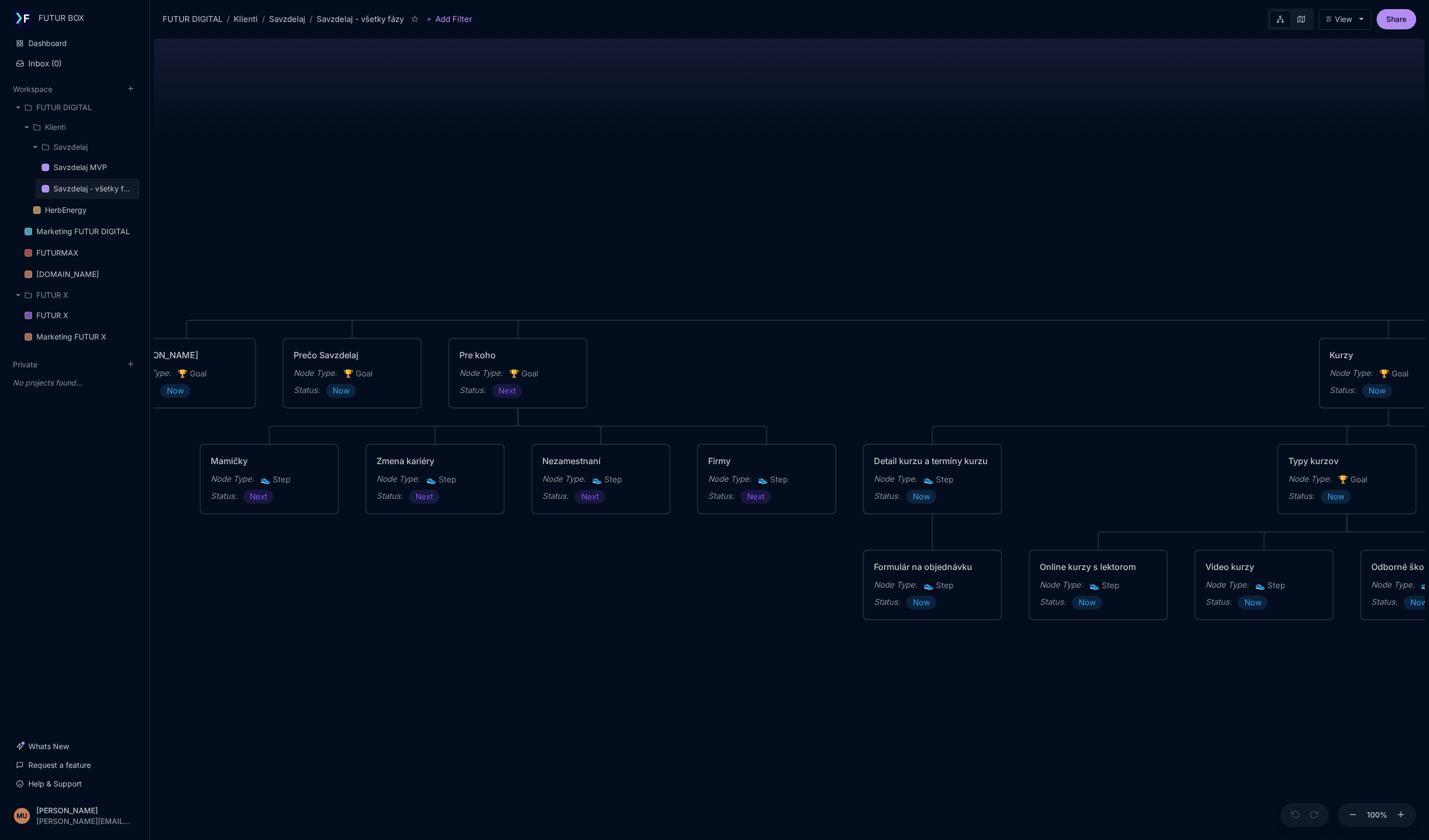
drag, startPoint x: 999, startPoint y: 247, endPoint x: 818, endPoint y: 261, distance: 181.5
click at [1045, 249] on div "Savzdelaj - všetky fázy Roadmap všetkých fáz webovej stránky [DOMAIN_NAME] Hlav…" at bounding box center [789, 437] width 1270 height 805
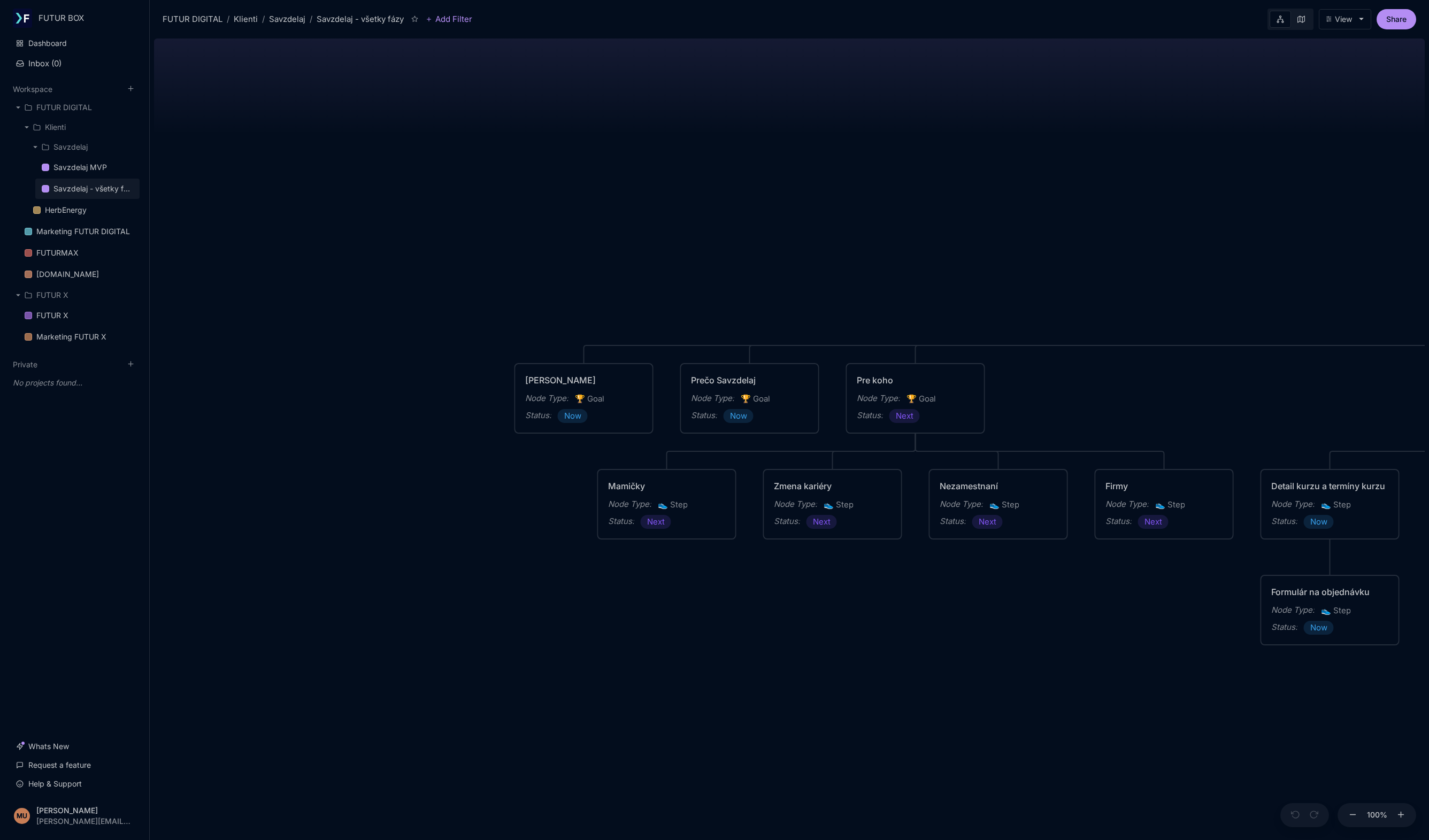
drag, startPoint x: 517, startPoint y: 257, endPoint x: 915, endPoint y: 283, distance: 398.8
click at [915, 283] on div "Savzdelaj - všetky fázy Roadmap všetkých fáz webovej stránky [DOMAIN_NAME] Hlav…" at bounding box center [789, 437] width 1270 height 805
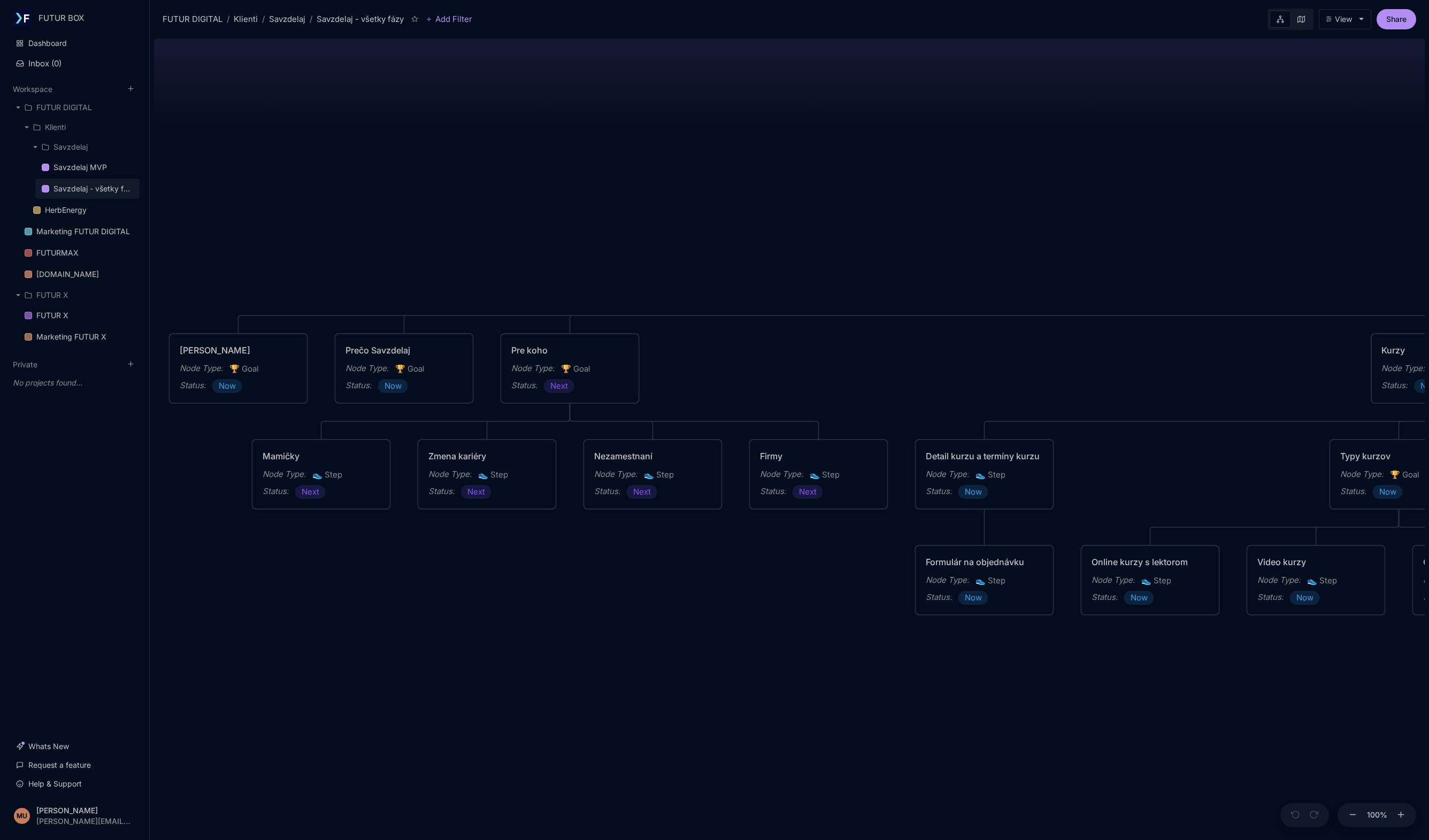
drag, startPoint x: 751, startPoint y: 273, endPoint x: 745, endPoint y: 271, distance: 6.3
click at [745, 271] on div "Savzdelaj - všetky fázy Roadmap všetkých fáz webovej stránky [DOMAIN_NAME] Hlav…" at bounding box center [789, 437] width 1270 height 805
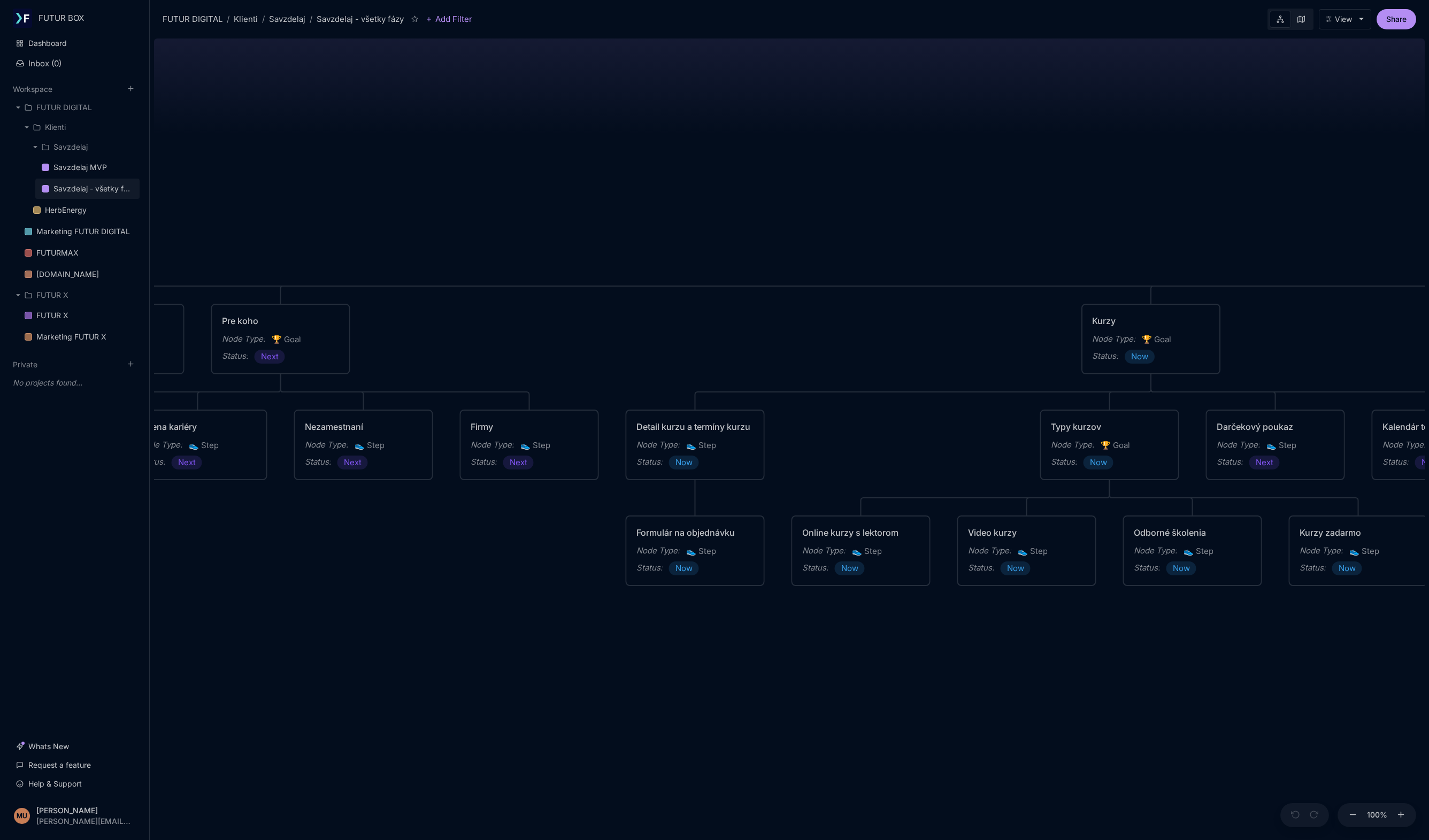
drag, startPoint x: 1044, startPoint y: 301, endPoint x: 757, endPoint y: 271, distance: 288.6
click at [775, 272] on div "Savzdelaj - všetky fázy Roadmap všetkých fáz webovej stránky [DOMAIN_NAME] Hlav…" at bounding box center [789, 437] width 1270 height 805
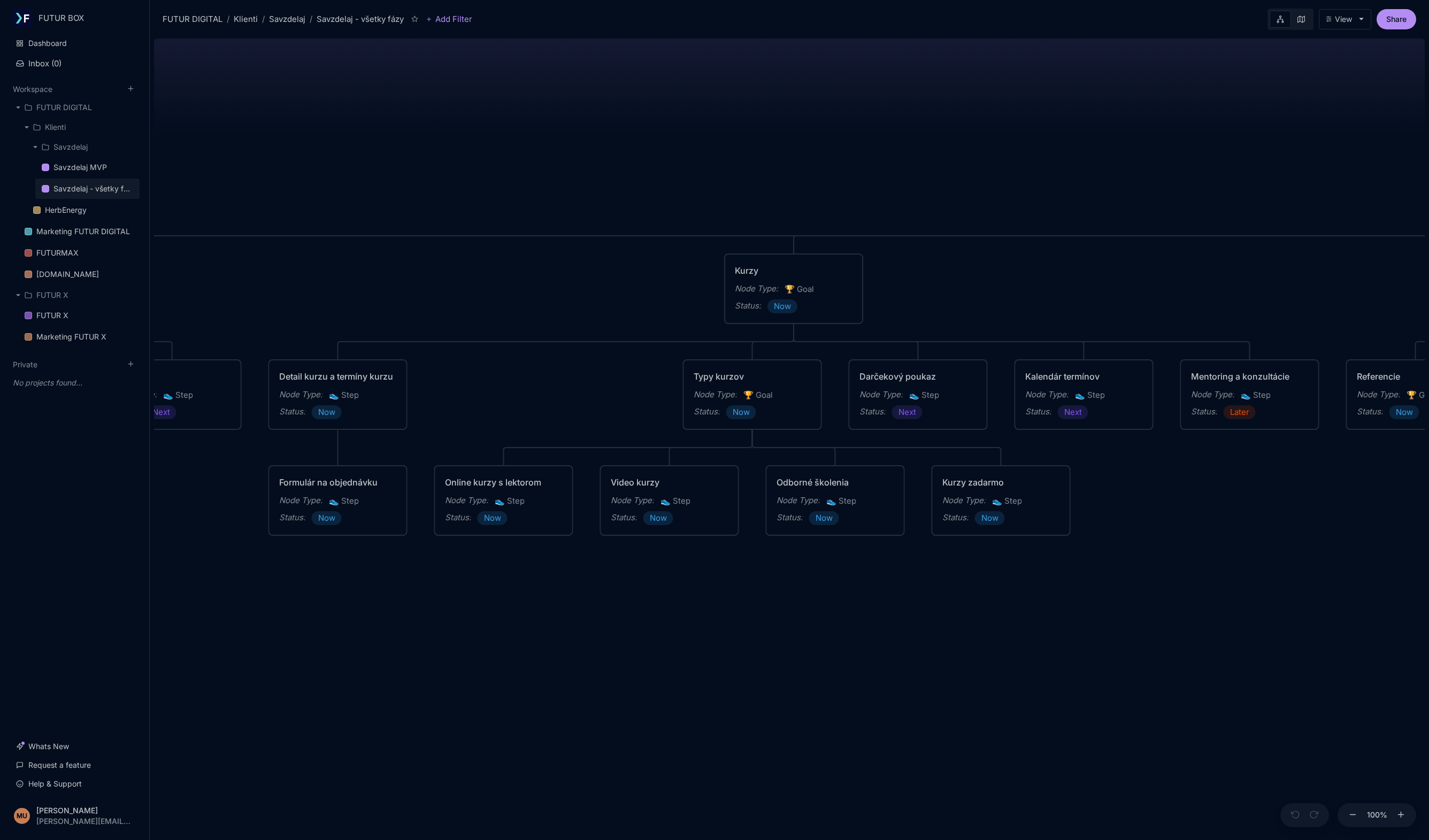
drag, startPoint x: 493, startPoint y: 617, endPoint x: 422, endPoint y: 587, distance: 77.1
click at [422, 587] on div "Savzdelaj - všetky fázy Roadmap všetkých fáz webovej stránky [DOMAIN_NAME] Hlav…" at bounding box center [789, 437] width 1270 height 805
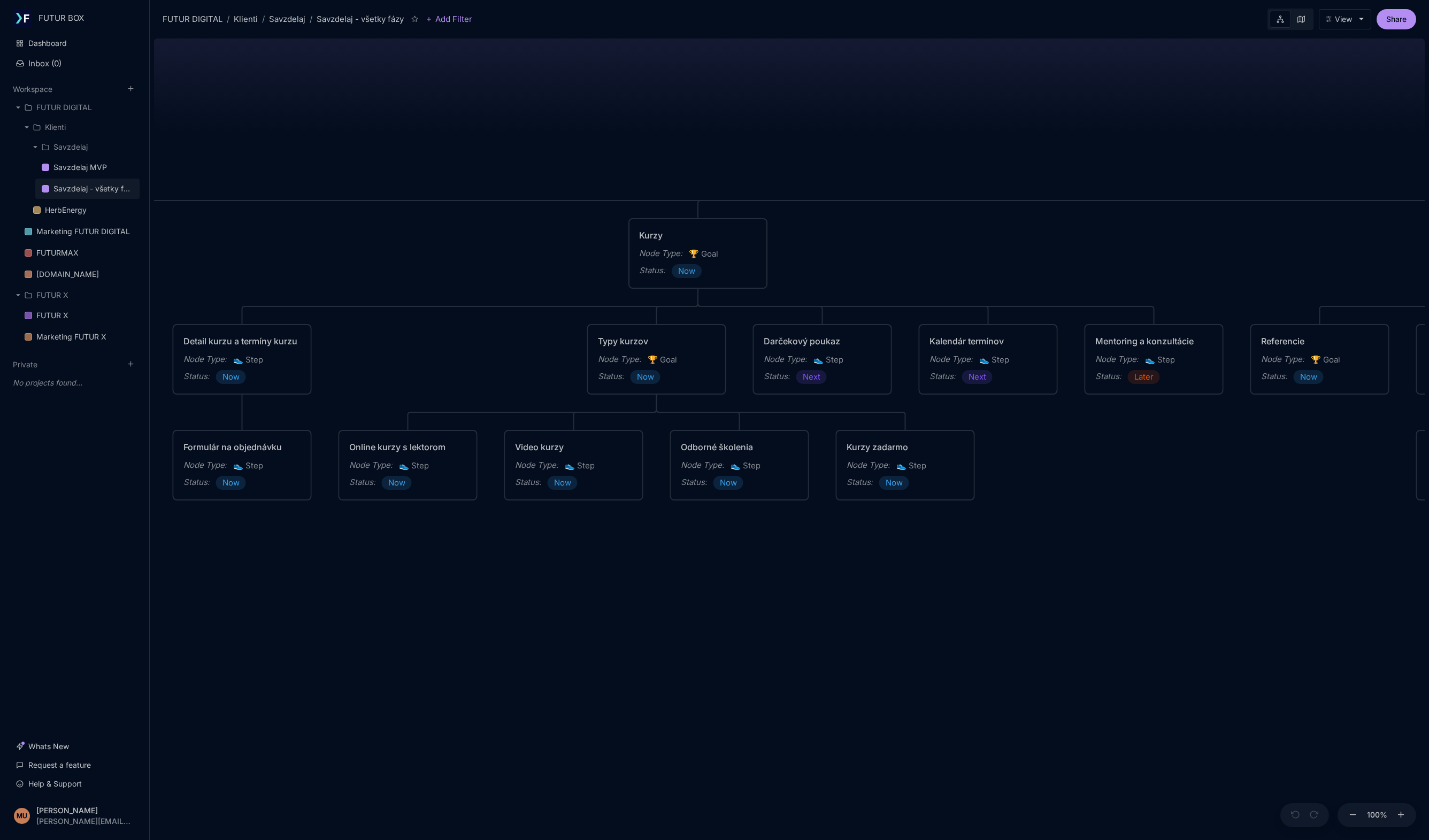
drag, startPoint x: 812, startPoint y: 612, endPoint x: 636, endPoint y: 561, distance: 183.2
click at [605, 564] on div "Savzdelaj - všetky fázy Roadmap všetkých fáz webovej stránky [DOMAIN_NAME] Hlav…" at bounding box center [789, 437] width 1270 height 805
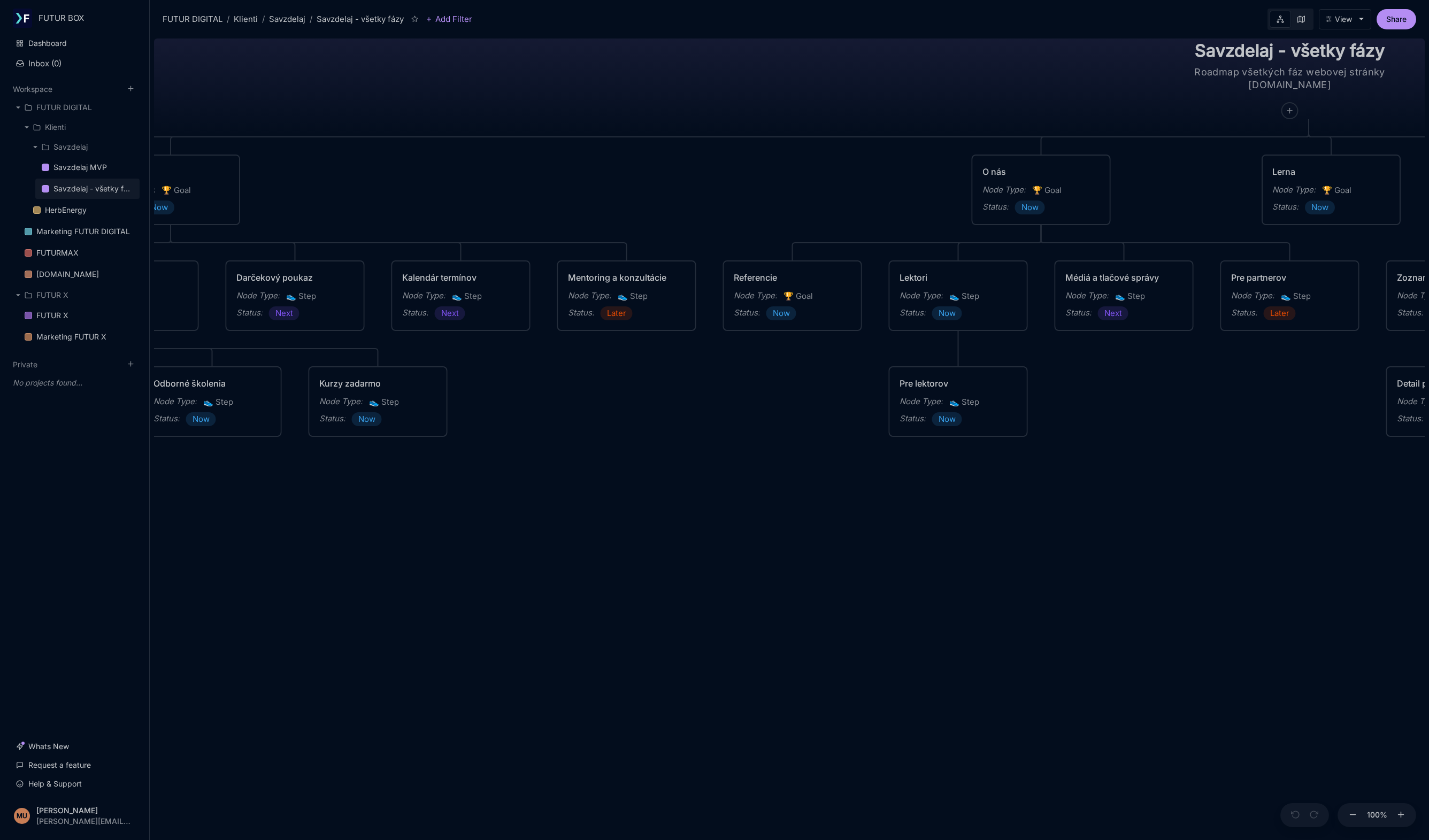
drag, startPoint x: 934, startPoint y: 503, endPoint x: 613, endPoint y: 487, distance: 321.4
click at [613, 487] on div "Savzdelaj - všetky fázy Roadmap všetkých fáz webovej stránky [DOMAIN_NAME] Hlav…" at bounding box center [789, 437] width 1270 height 805
drag, startPoint x: 770, startPoint y: 377, endPoint x: 499, endPoint y: 400, distance: 272.0
click at [498, 400] on div "Savzdelaj - všetky fázy Roadmap všetkých fáz webovej stránky [DOMAIN_NAME] Hlav…" at bounding box center [789, 437] width 1270 height 805
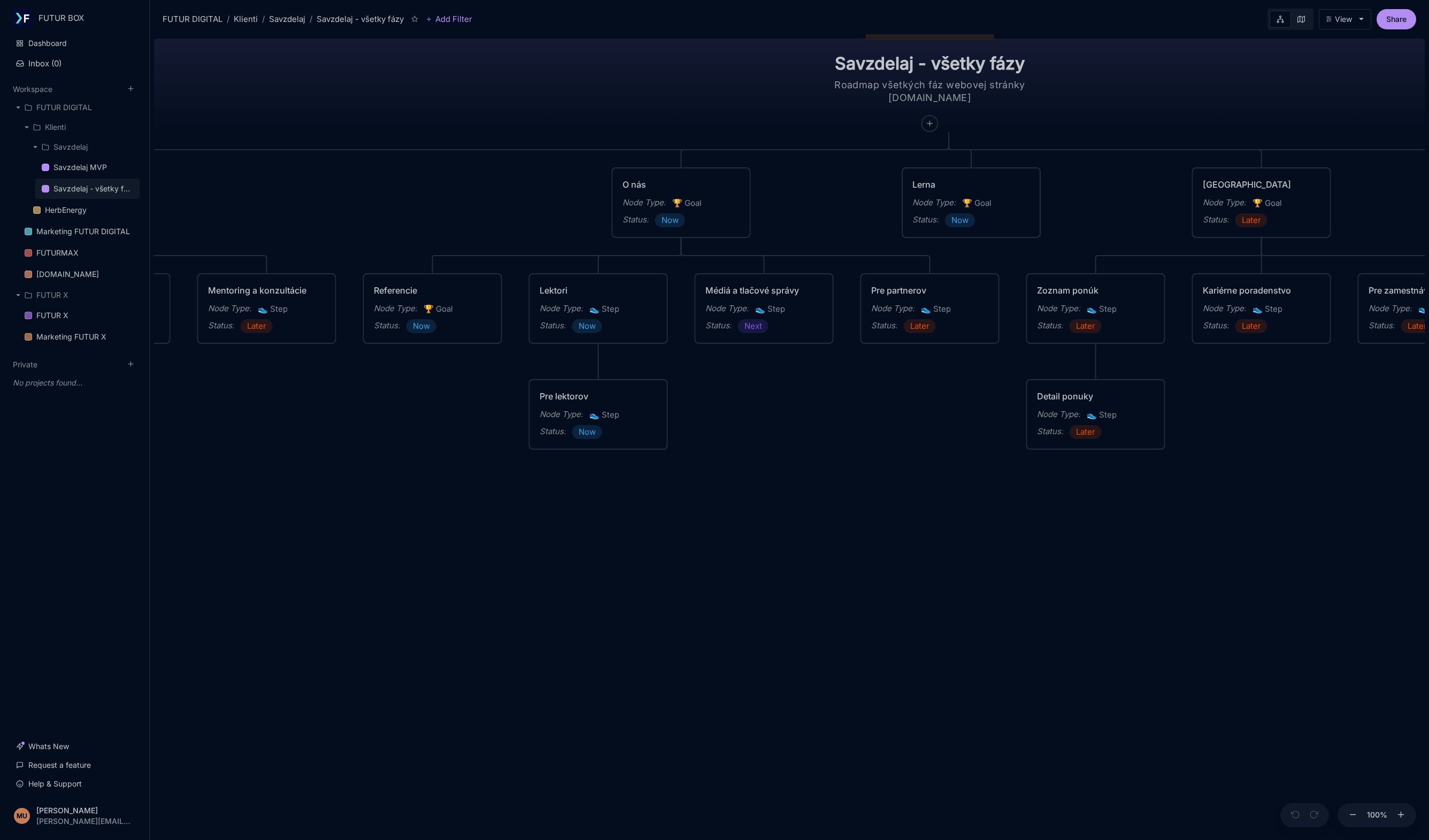
drag, startPoint x: 853, startPoint y: 445, endPoint x: 770, endPoint y: 433, distance: 83.9
click at [770, 433] on div "Savzdelaj - všetky fázy Roadmap všetkých fáz webovej stránky [DOMAIN_NAME] Hlav…" at bounding box center [789, 437] width 1270 height 805
